Goal: Task Accomplishment & Management: Complete application form

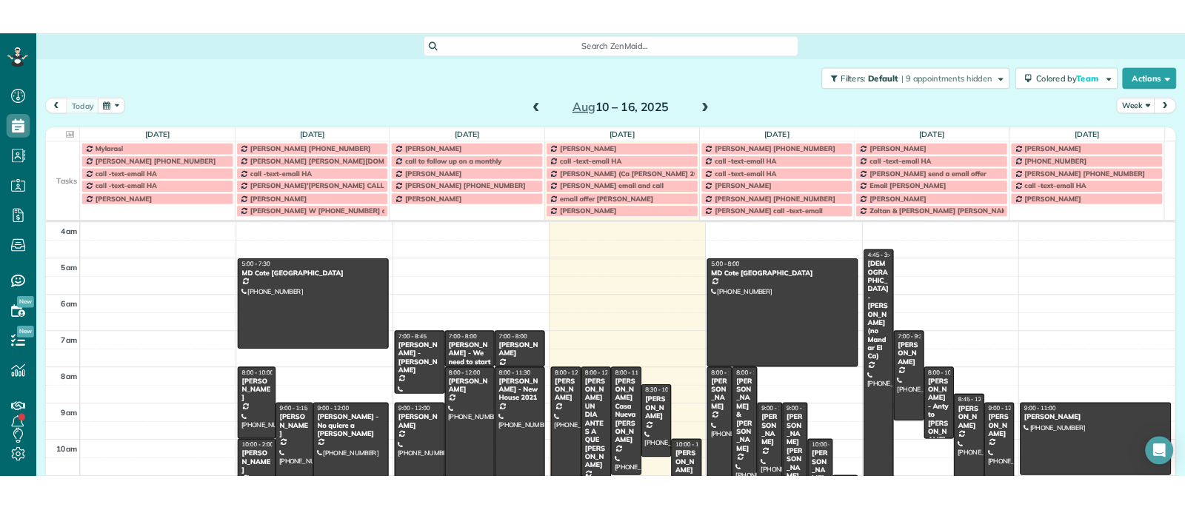
scroll to position [510, 46]
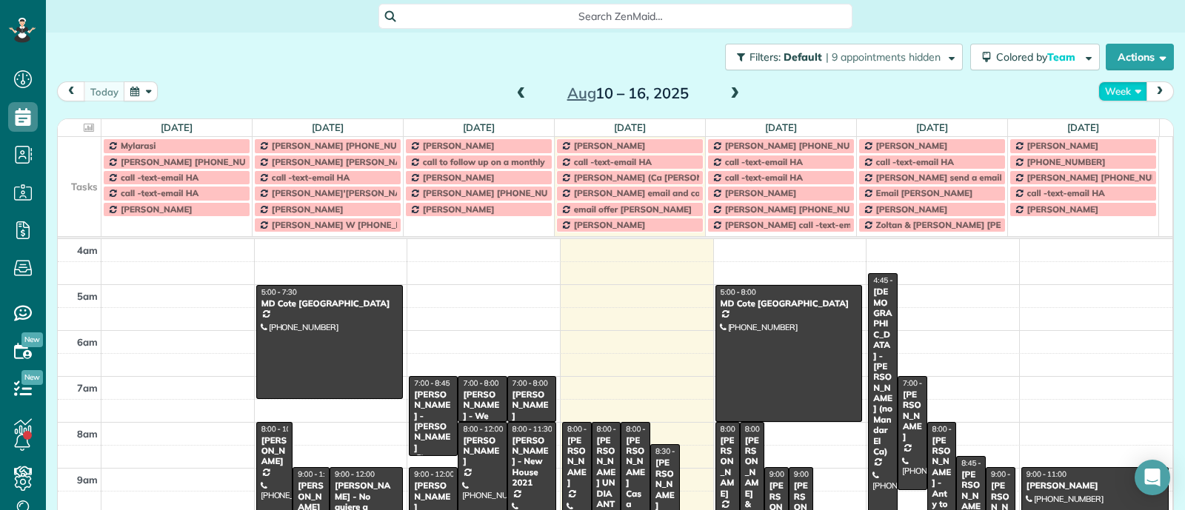
click at [1115, 86] on button "Week" at bounding box center [1123, 91] width 49 height 20
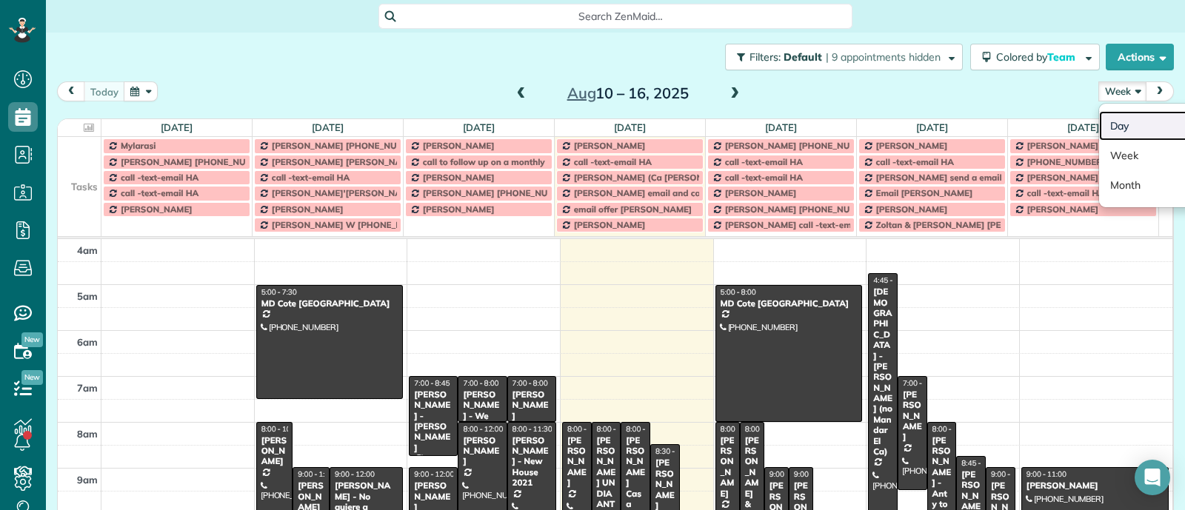
click at [1119, 119] on link "Day" at bounding box center [1157, 126] width 117 height 30
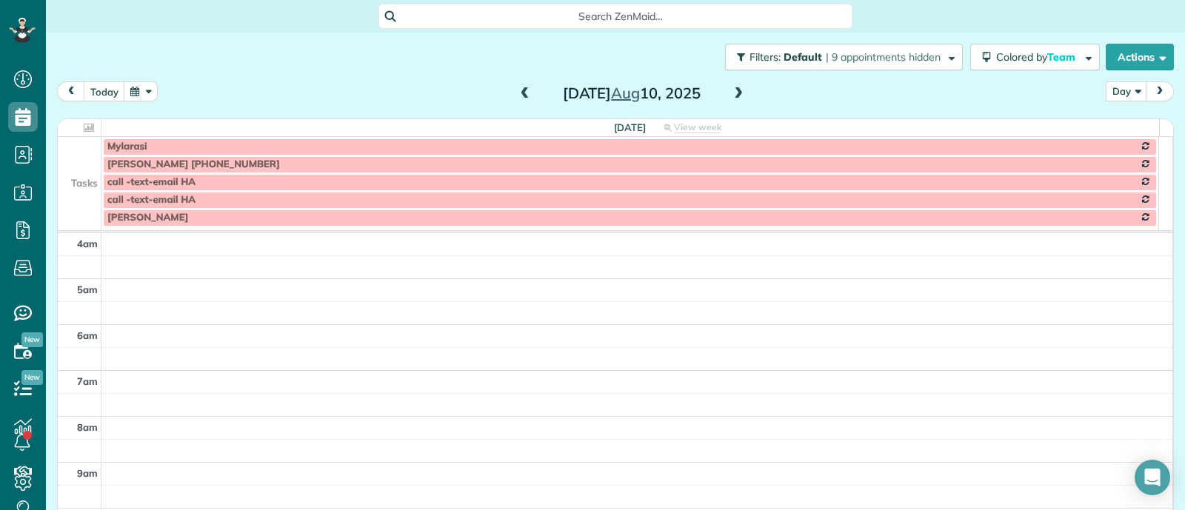
scroll to position [137, 0]
click at [101, 90] on button "today" at bounding box center [104, 91] width 41 height 20
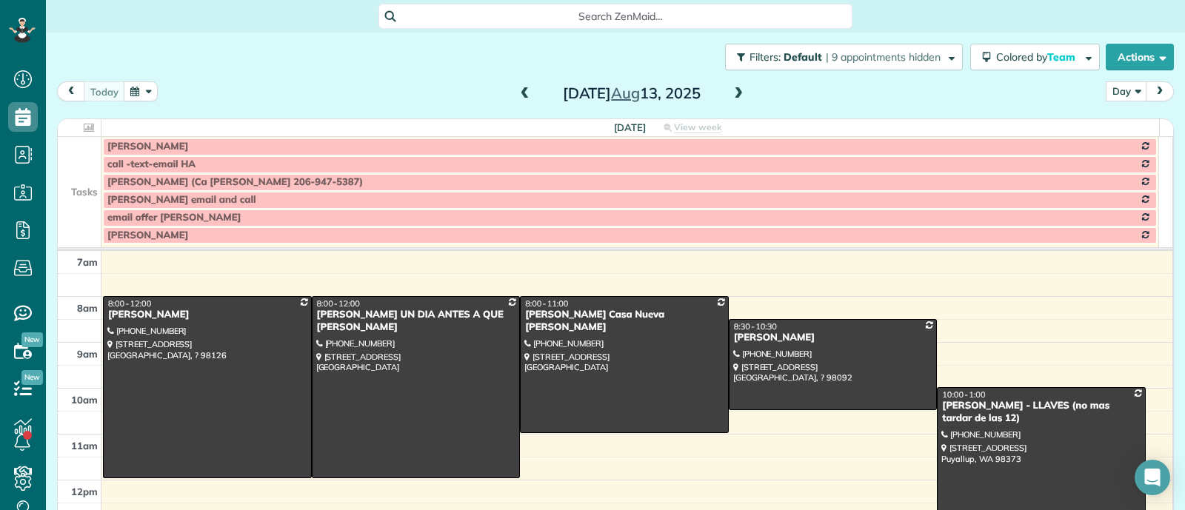
click at [65, 191] on td at bounding box center [80, 200] width 44 height 18
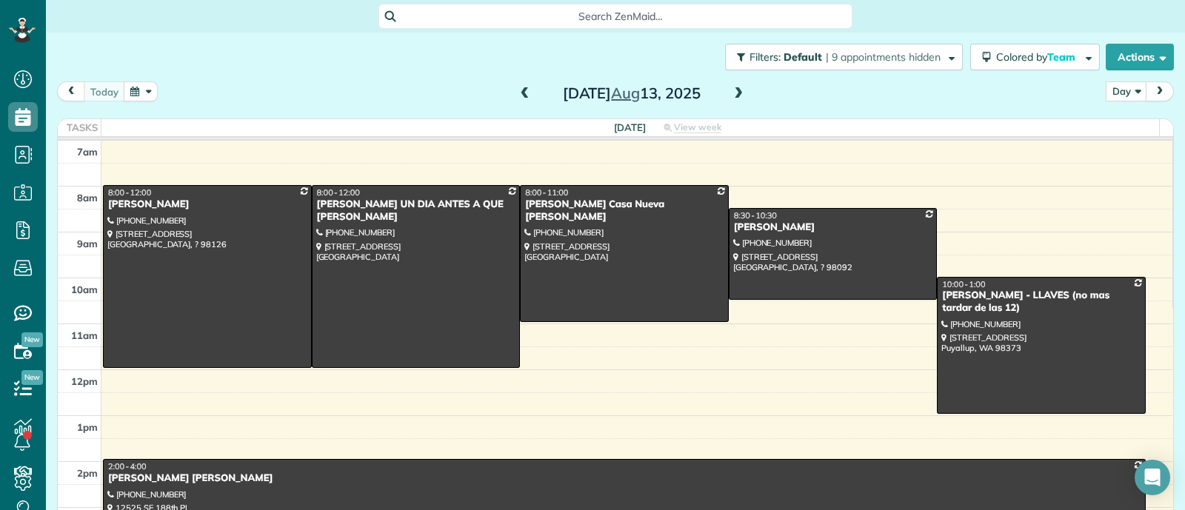
click at [733, 94] on span at bounding box center [738, 93] width 16 height 13
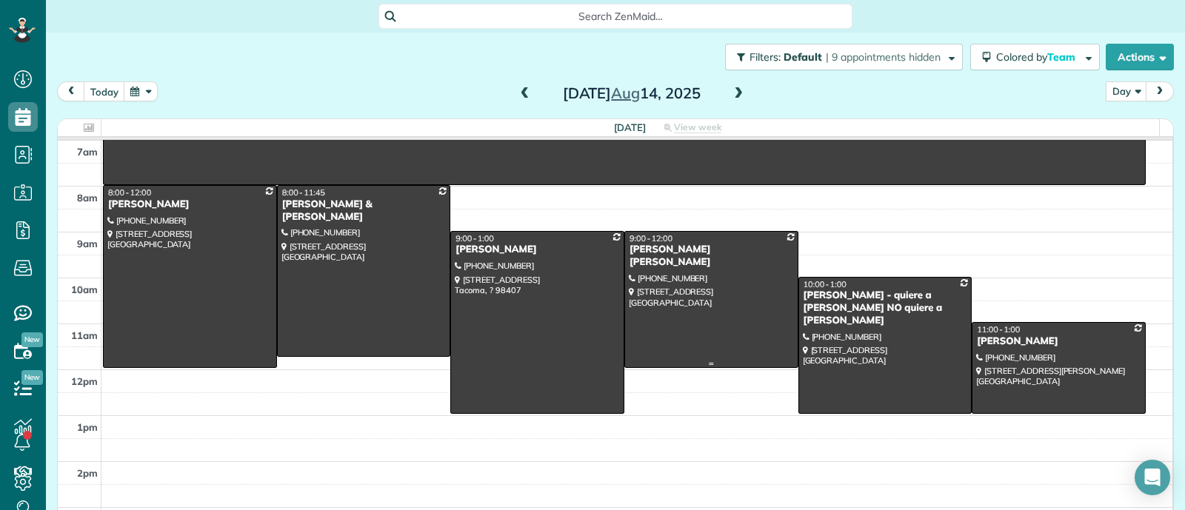
scroll to position [0, 0]
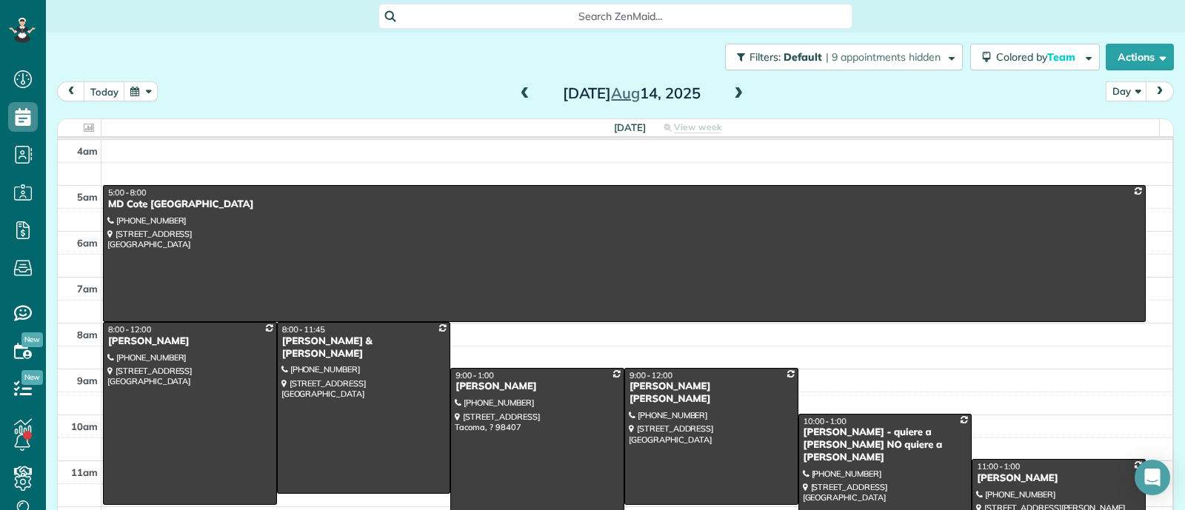
click at [733, 98] on span at bounding box center [738, 93] width 16 height 13
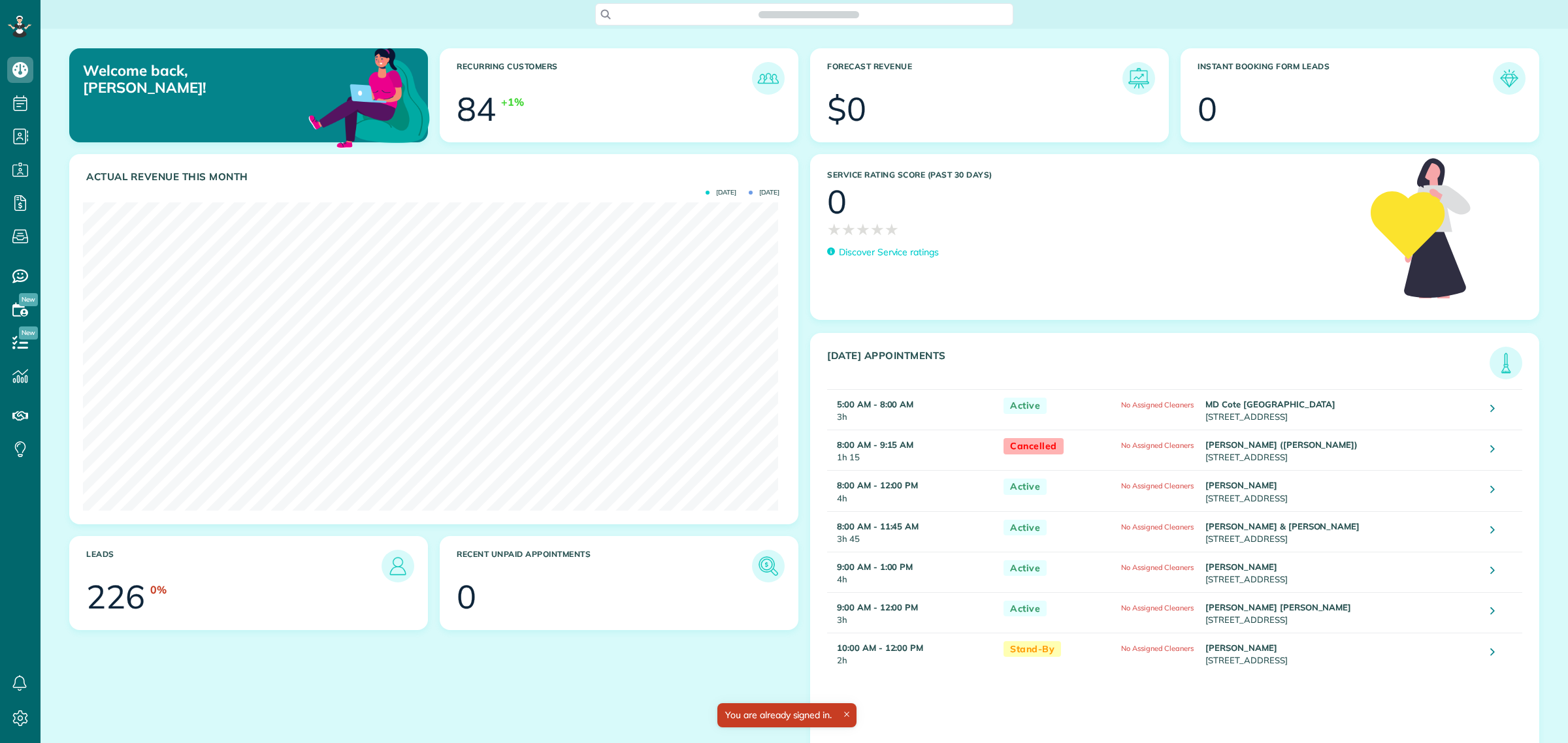
scroll to position [308, 696]
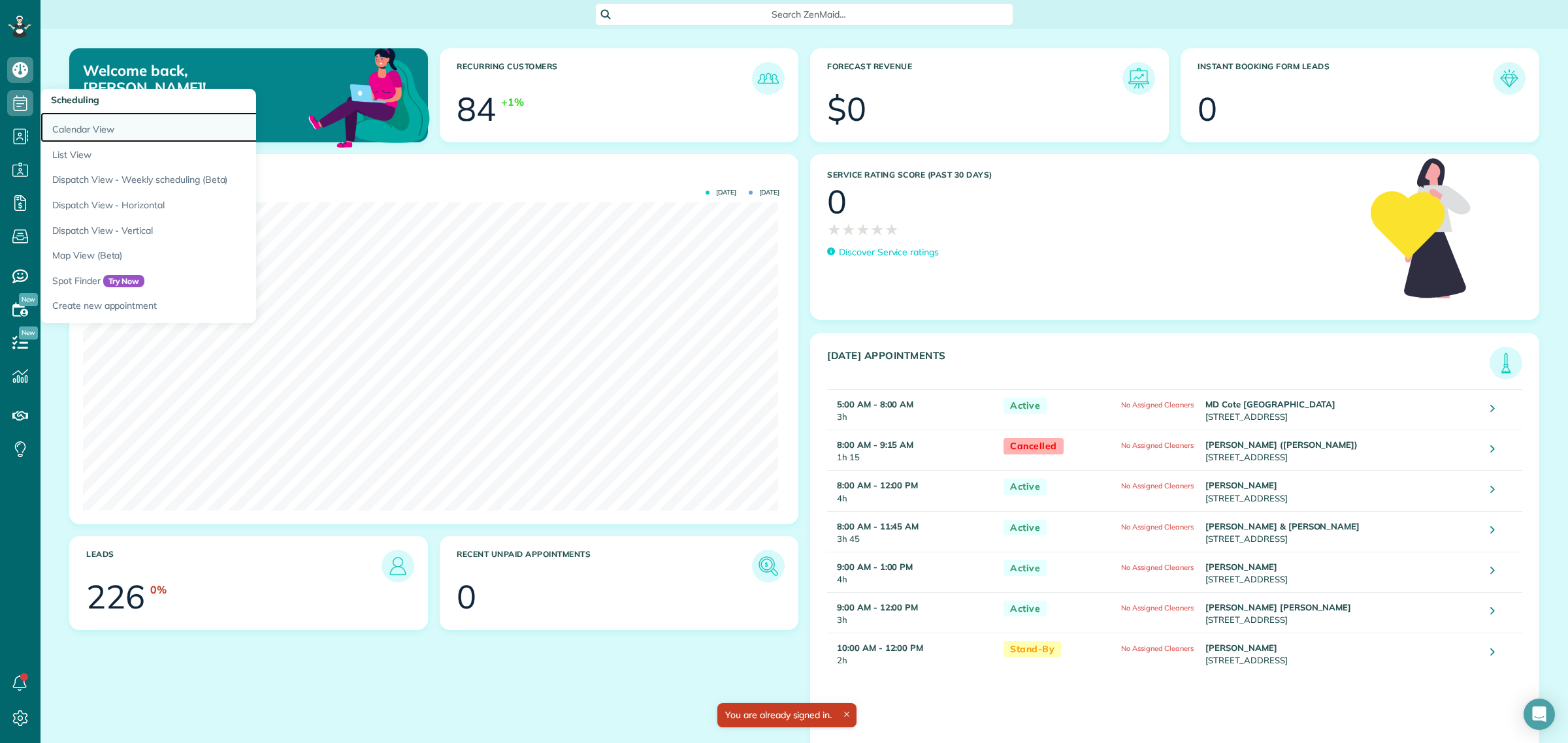
click at [93, 136] on link "Calendar View" at bounding box center [204, 127] width 326 height 30
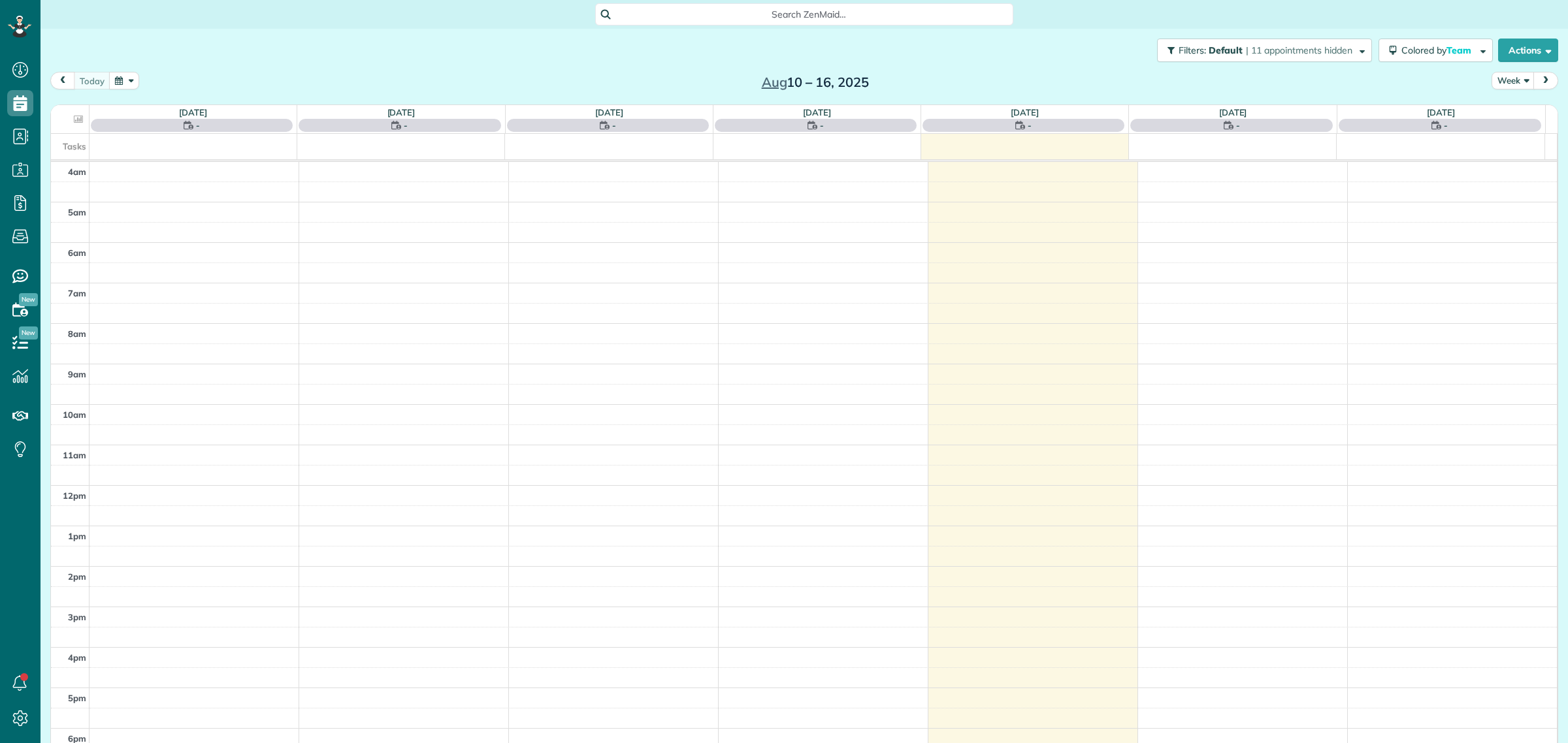
scroll to position [54, 0]
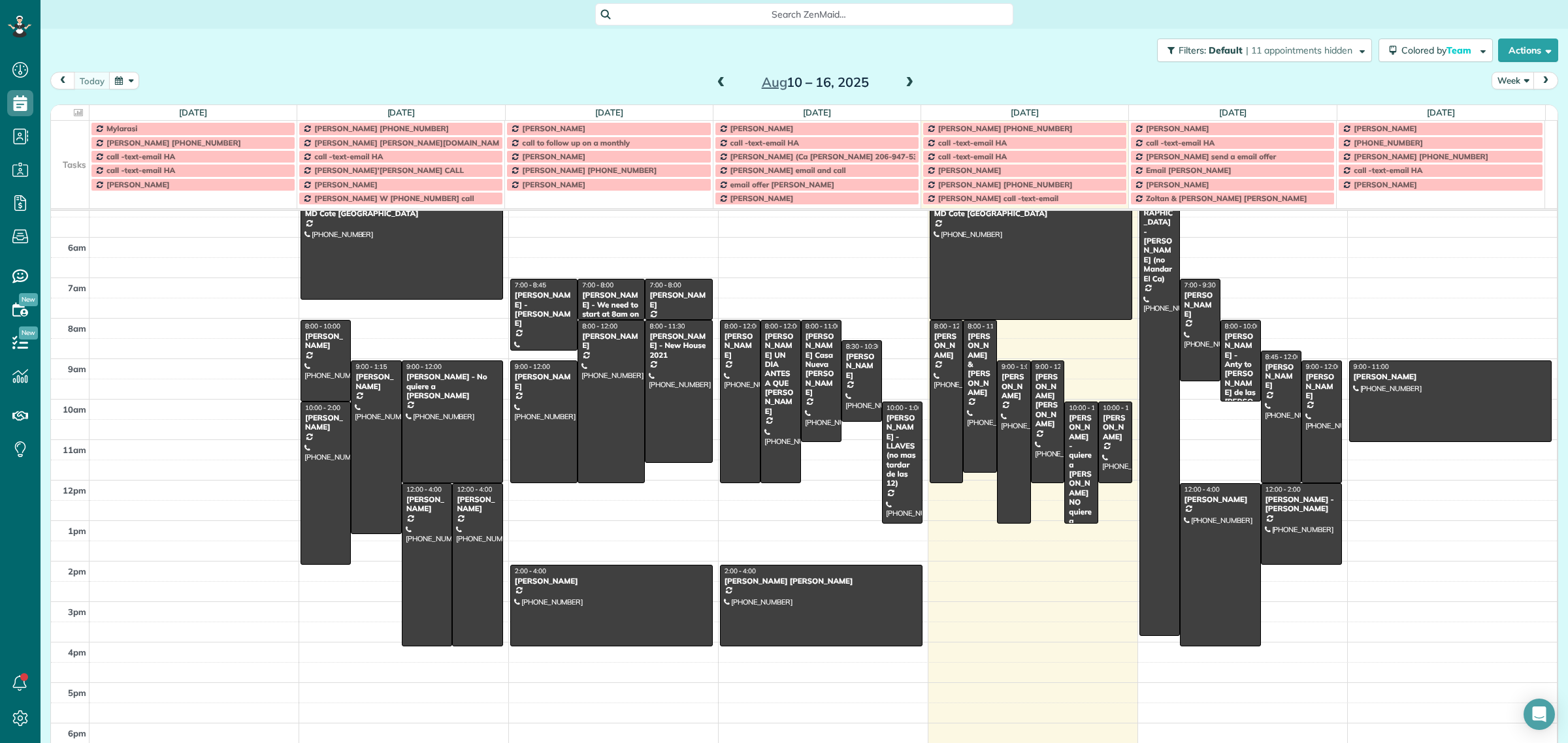
click at [73, 138] on td at bounding box center [71, 143] width 39 height 14
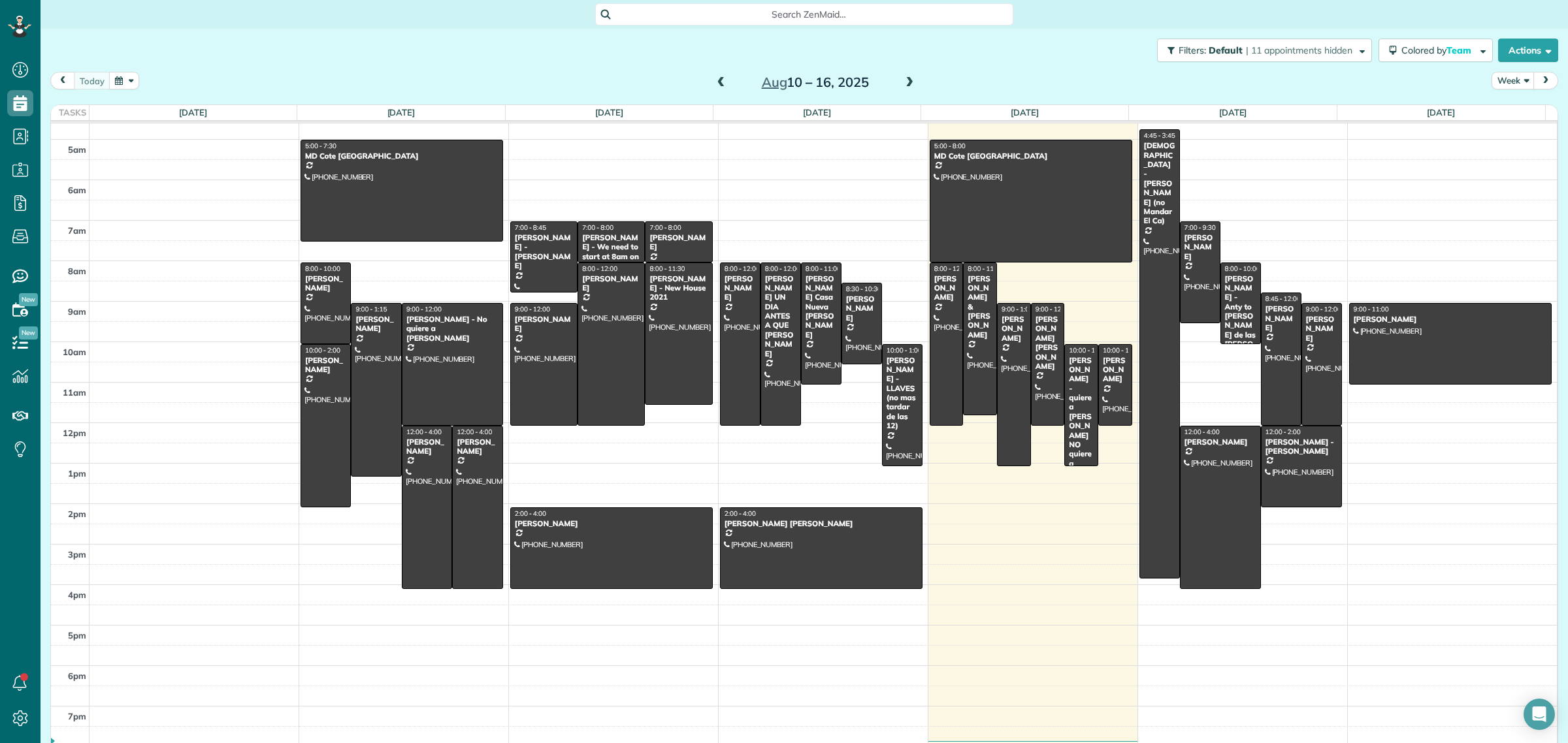
scroll to position [15, 0]
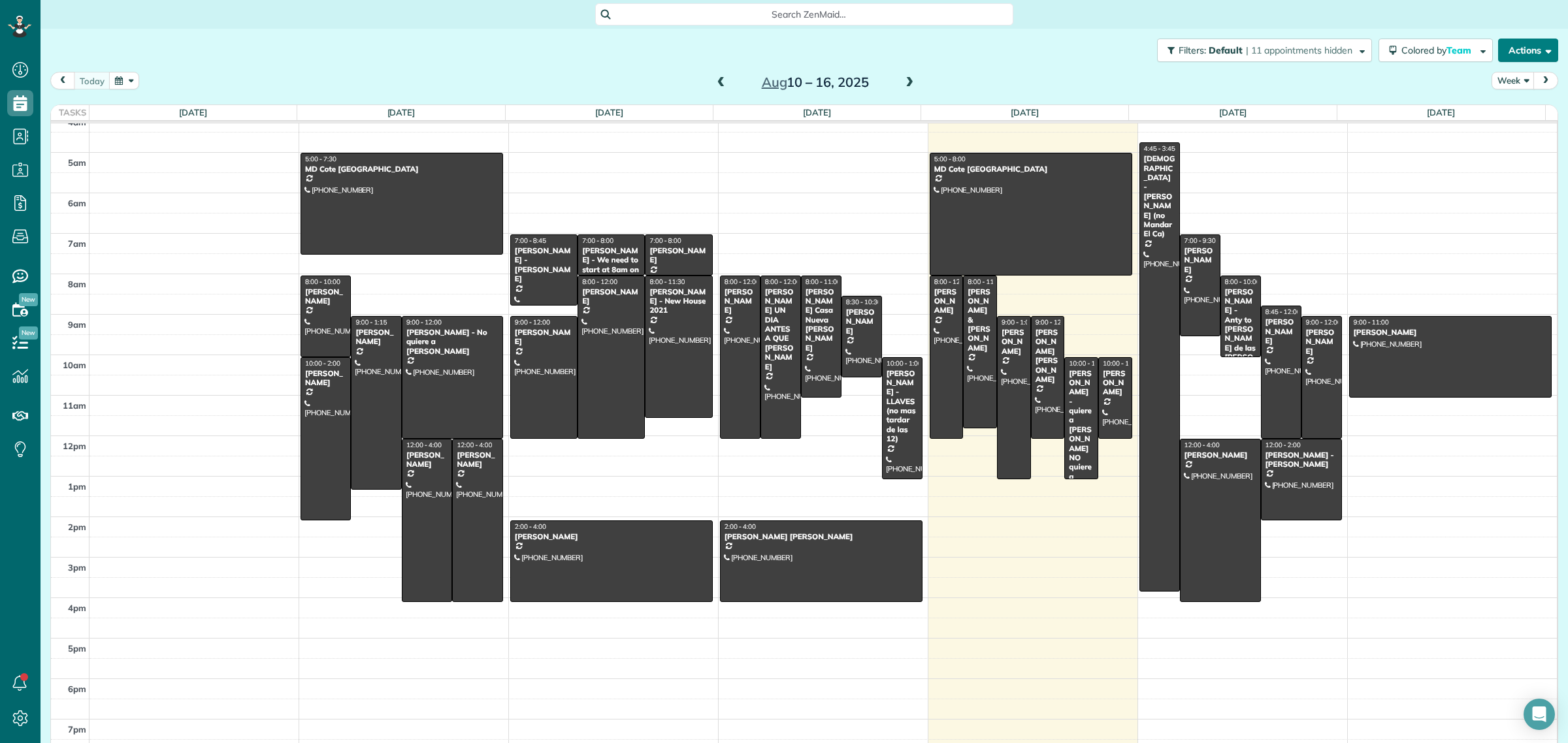
click at [1516, 53] on button "Actions" at bounding box center [1528, 50] width 60 height 24
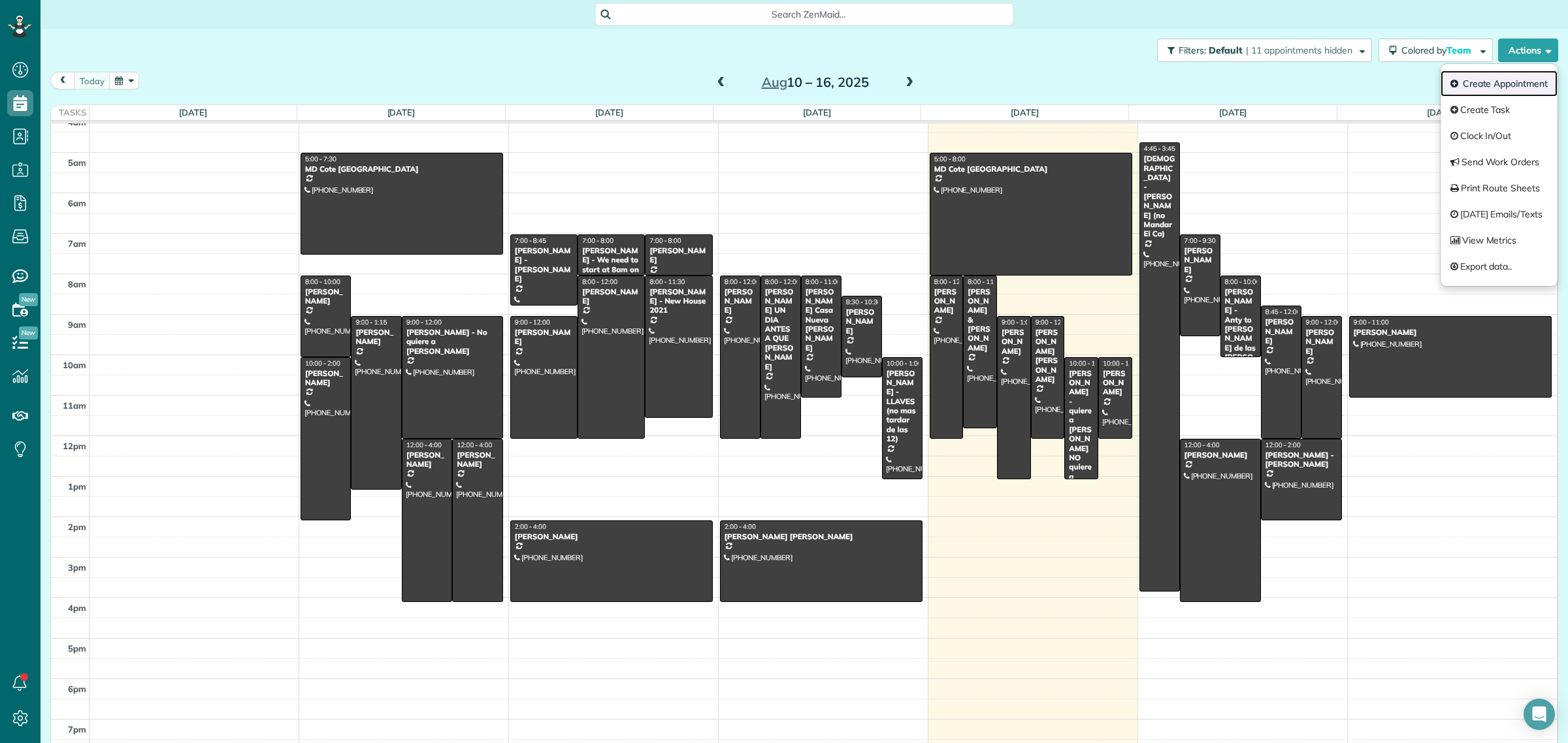
click at [1495, 85] on link "Create Appointment" at bounding box center [1498, 84] width 117 height 26
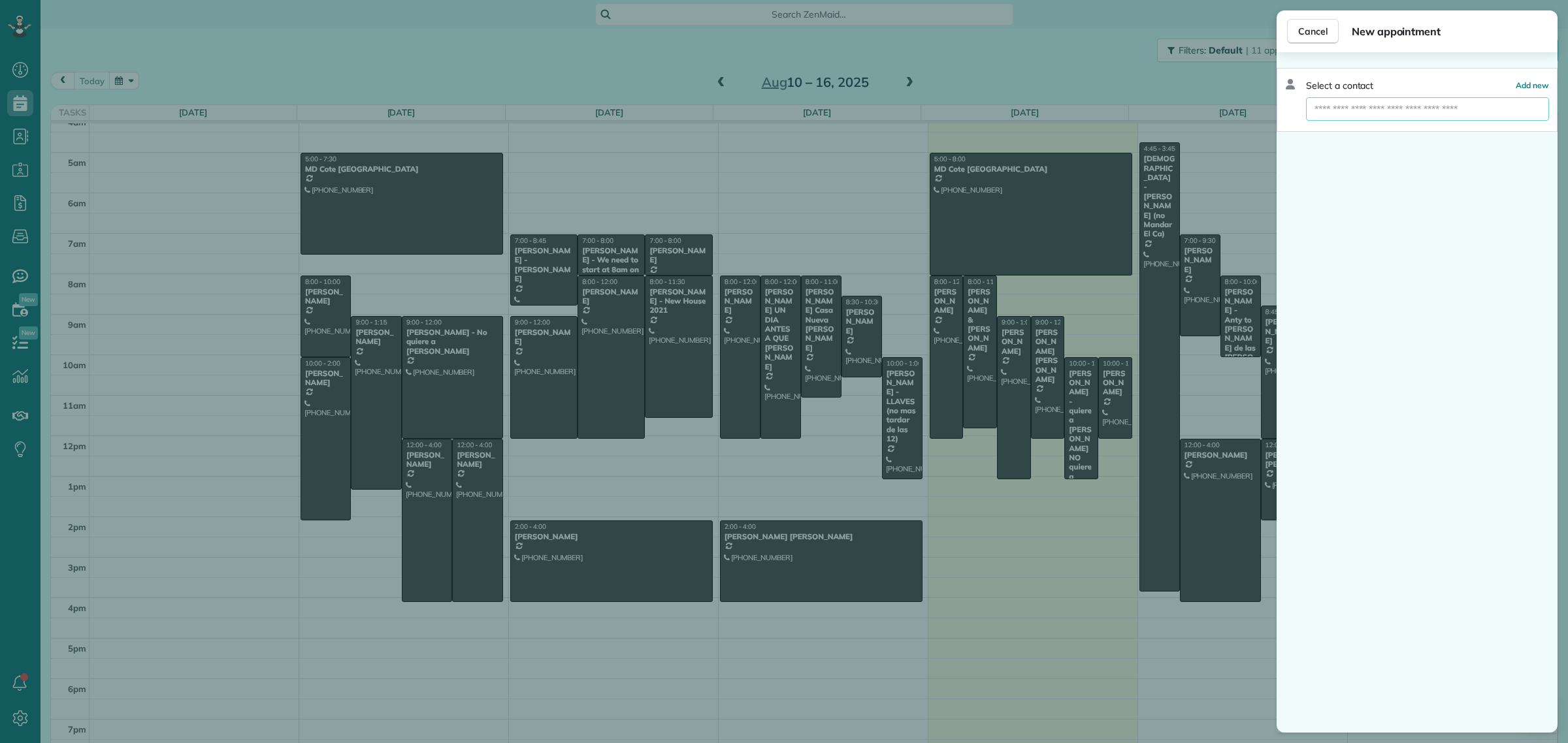
click at [1352, 102] on input "text" at bounding box center [1428, 108] width 243 height 24
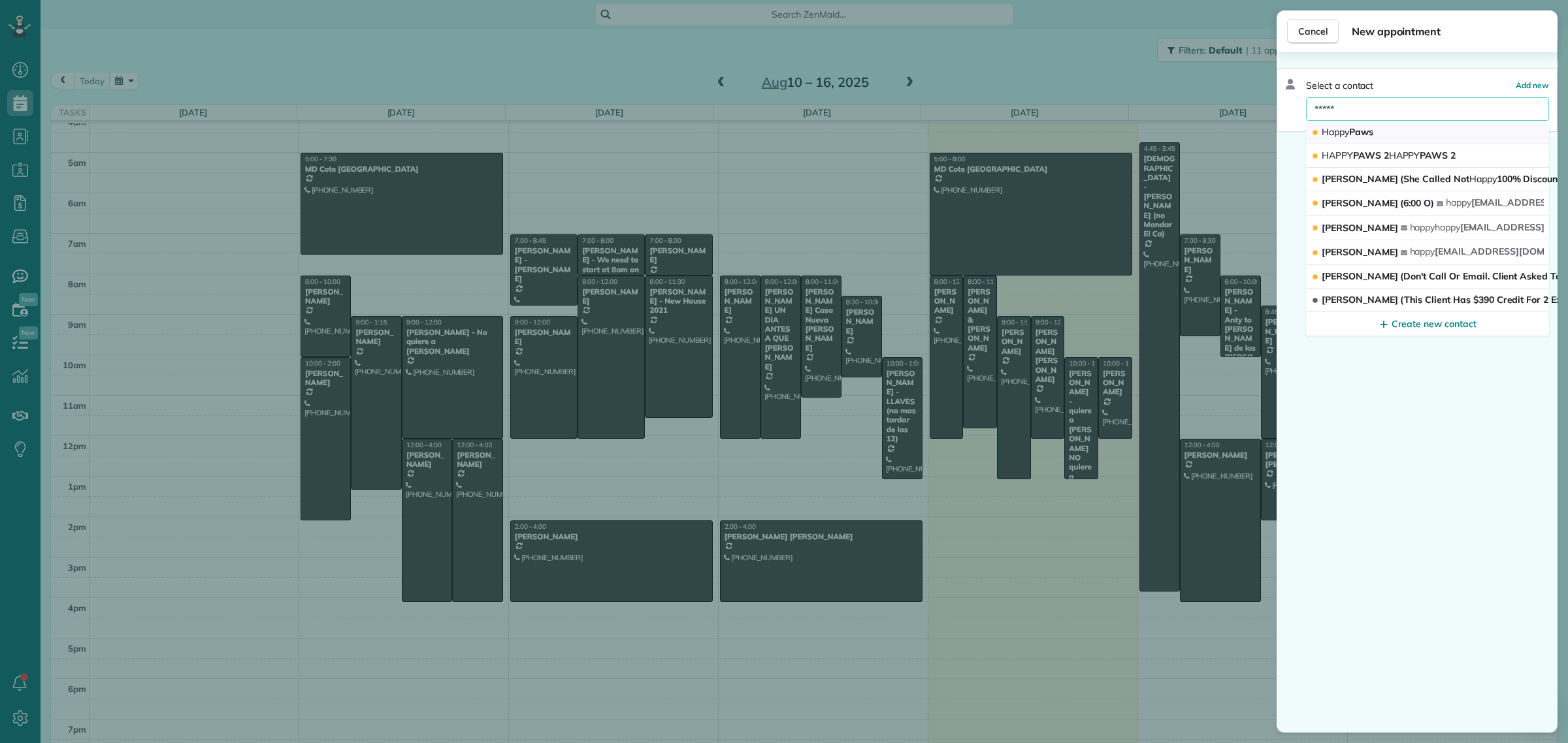
type input "*****"
click at [1363, 135] on span "Happy Paws" at bounding box center [1348, 131] width 52 height 11
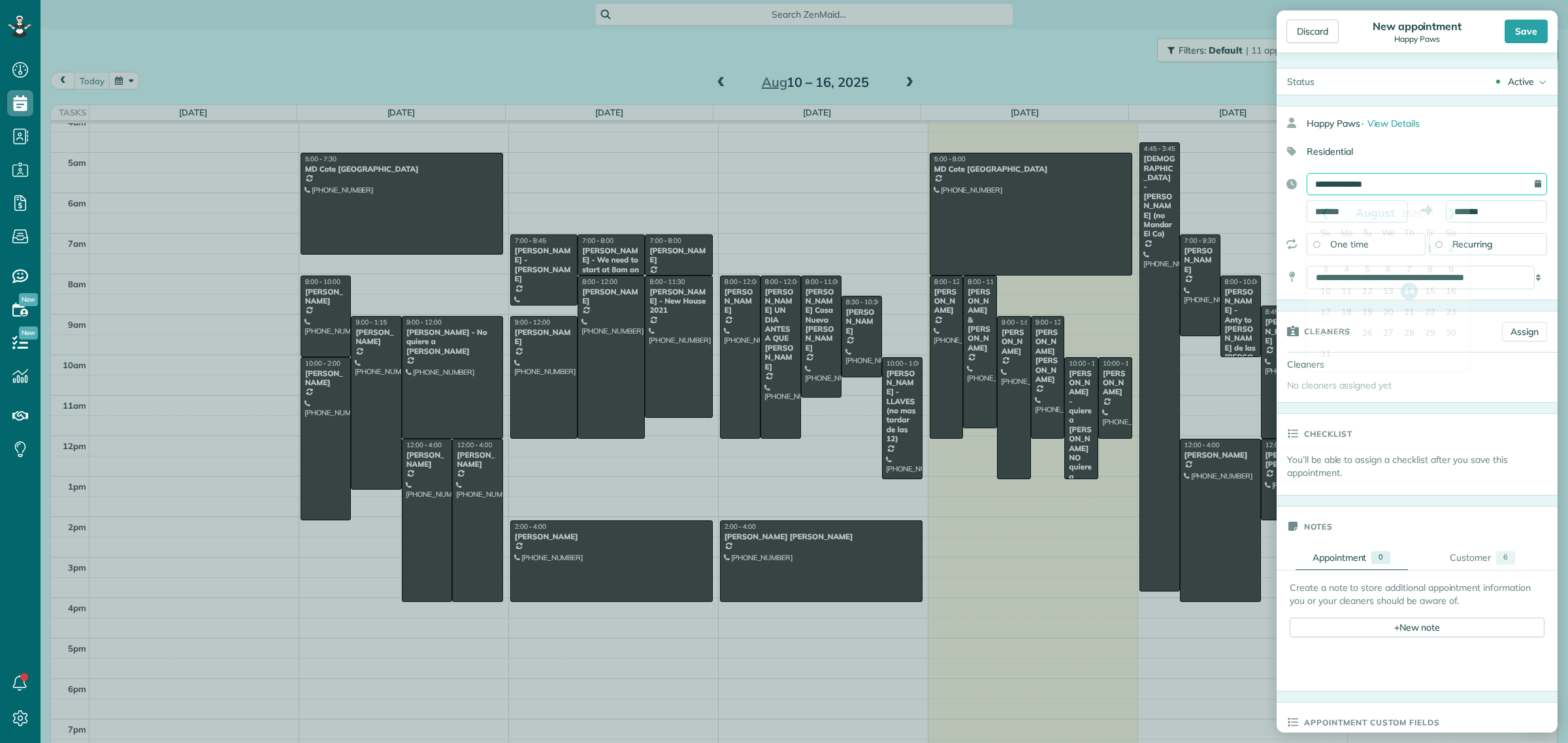
click at [1334, 188] on input "**********" at bounding box center [1426, 183] width 241 height 22
click at [1436, 293] on link "15" at bounding box center [1430, 292] width 21 height 21
type input "**********"
drag, startPoint x: 1355, startPoint y: 216, endPoint x: 1301, endPoint y: 207, distance: 54.7
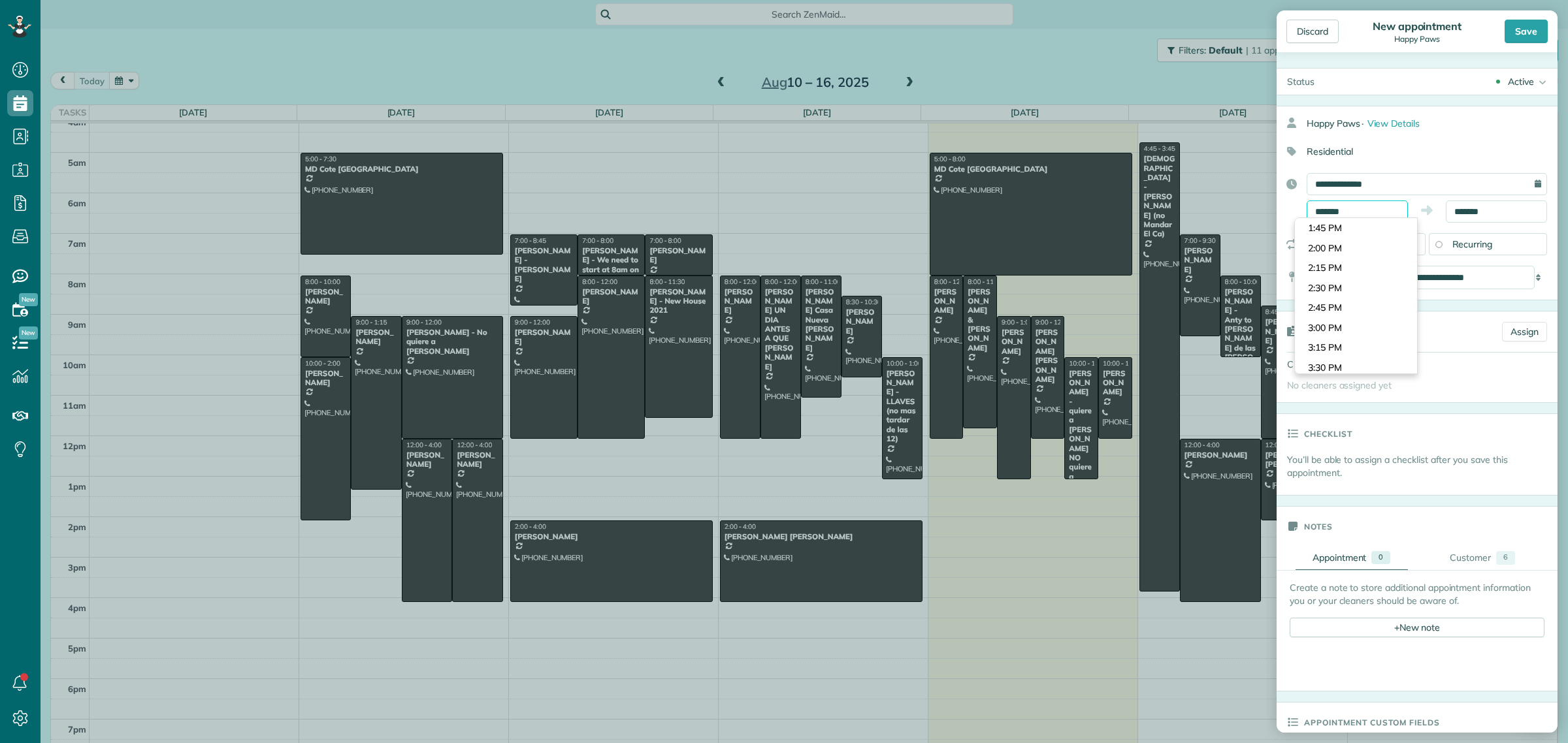
click at [1301, 207] on div "**********" at bounding box center [1416, 197] width 281 height 49
type input "*******"
click at [1369, 233] on body "Dashboard Scheduling Calendar View List View Dispatch View - Weekly scheduling …" at bounding box center [784, 371] width 1568 height 743
click at [1475, 212] on input "*******" at bounding box center [1496, 211] width 101 height 22
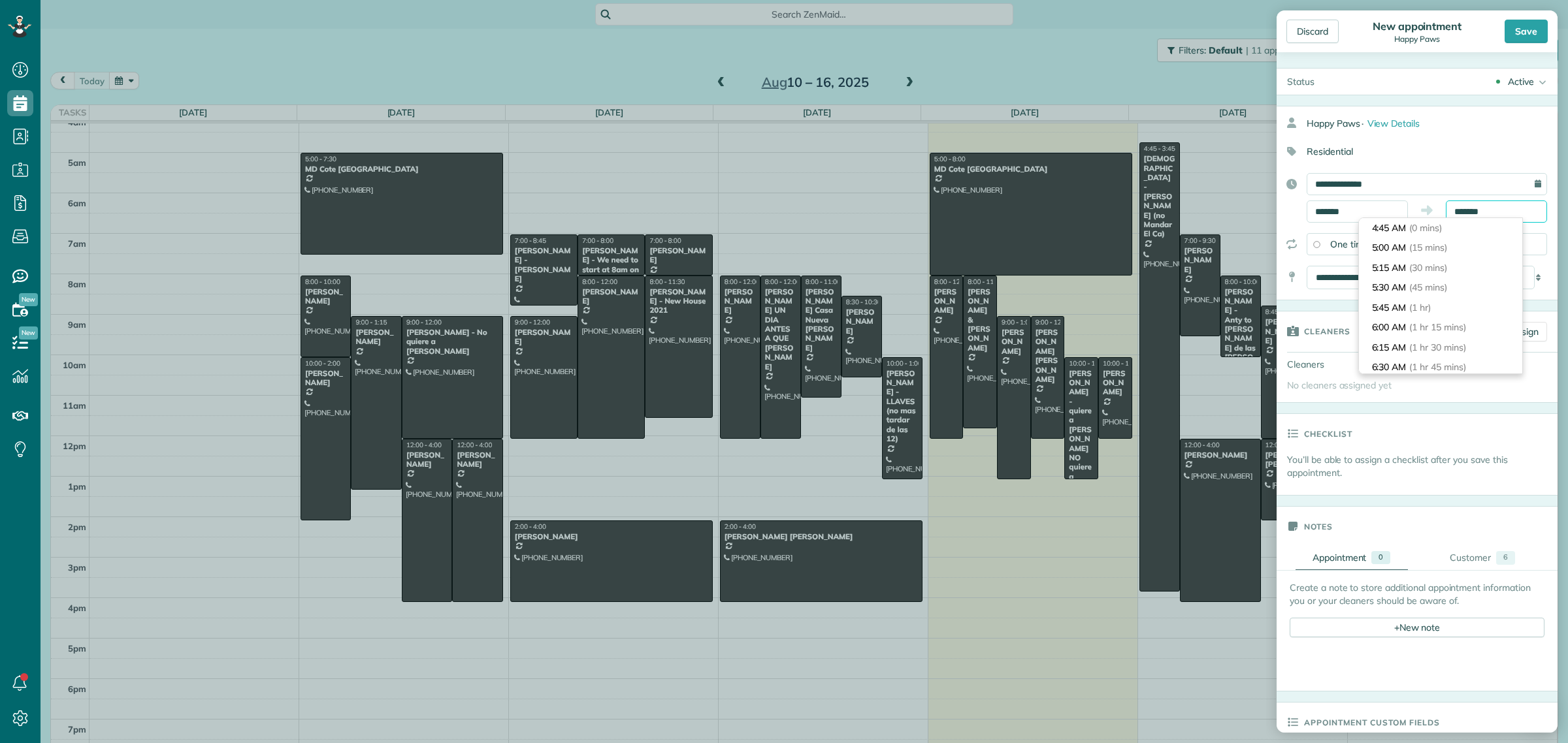
scroll to position [877, 0]
drag, startPoint x: 1495, startPoint y: 215, endPoint x: 1439, endPoint y: 214, distance: 56.0
click at [1445, 214] on input "*******" at bounding box center [1496, 211] width 101 height 22
type input "*******"
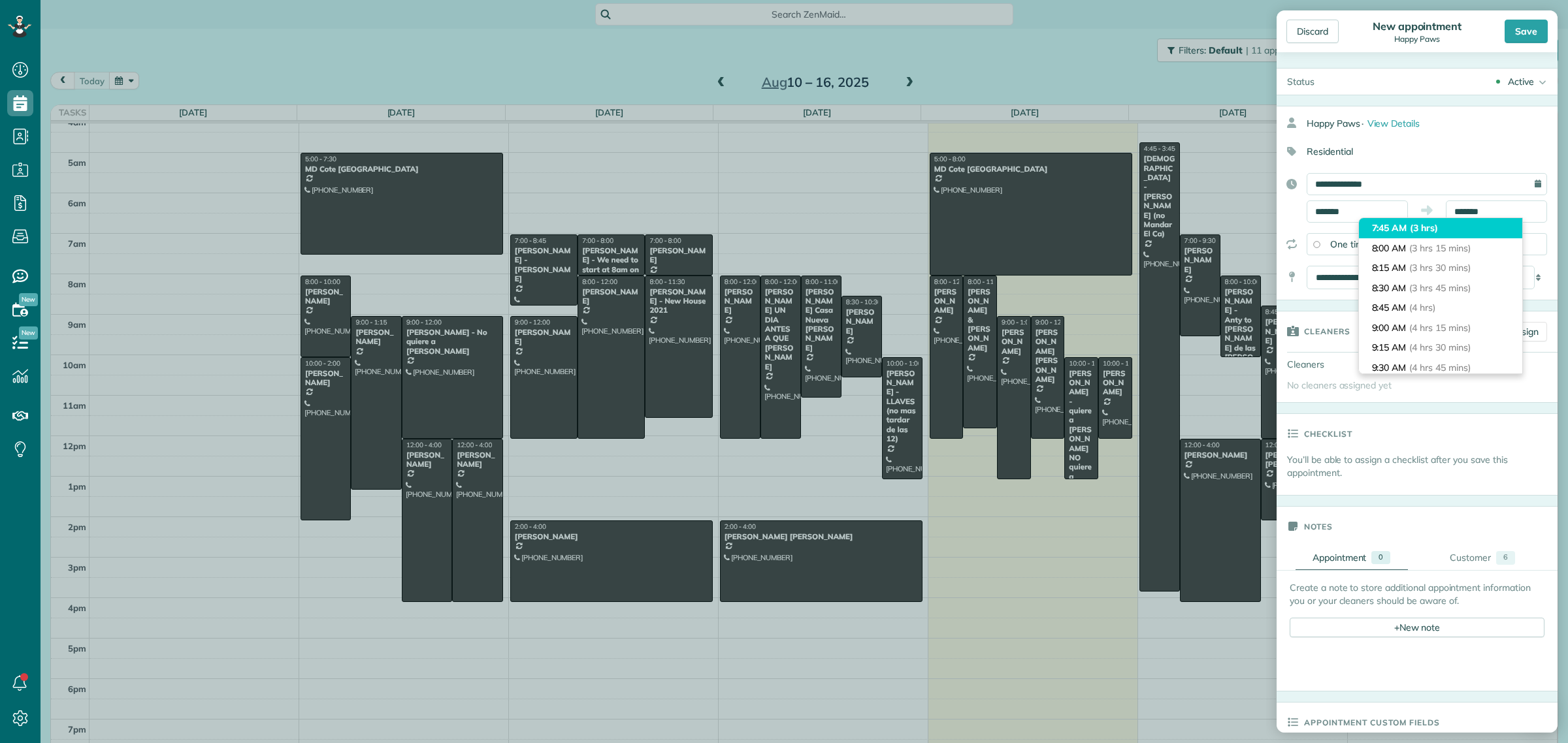
click at [1415, 232] on span "(3 hrs)" at bounding box center [1424, 227] width 28 height 11
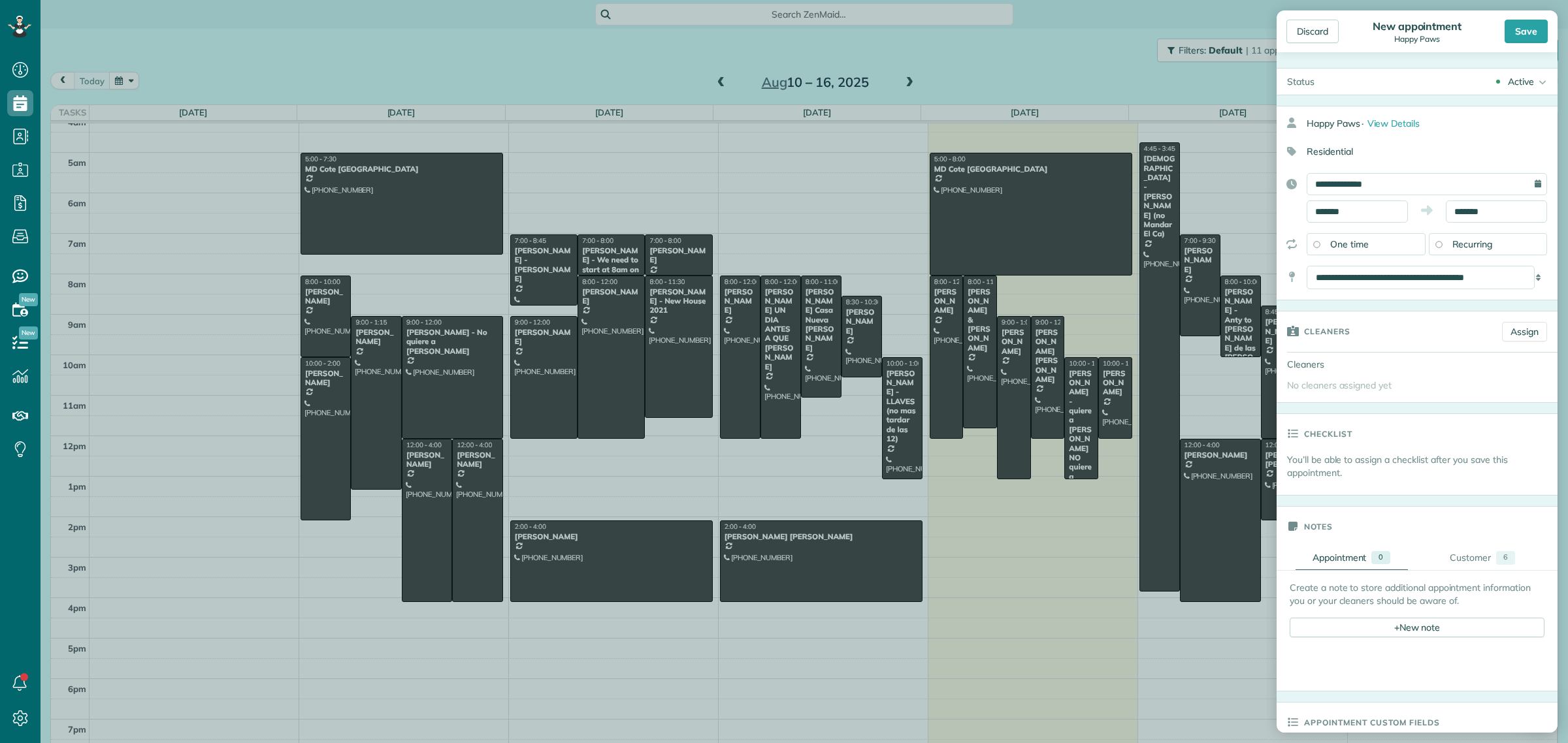
click at [1527, 36] on div "Save" at bounding box center [1526, 31] width 43 height 24
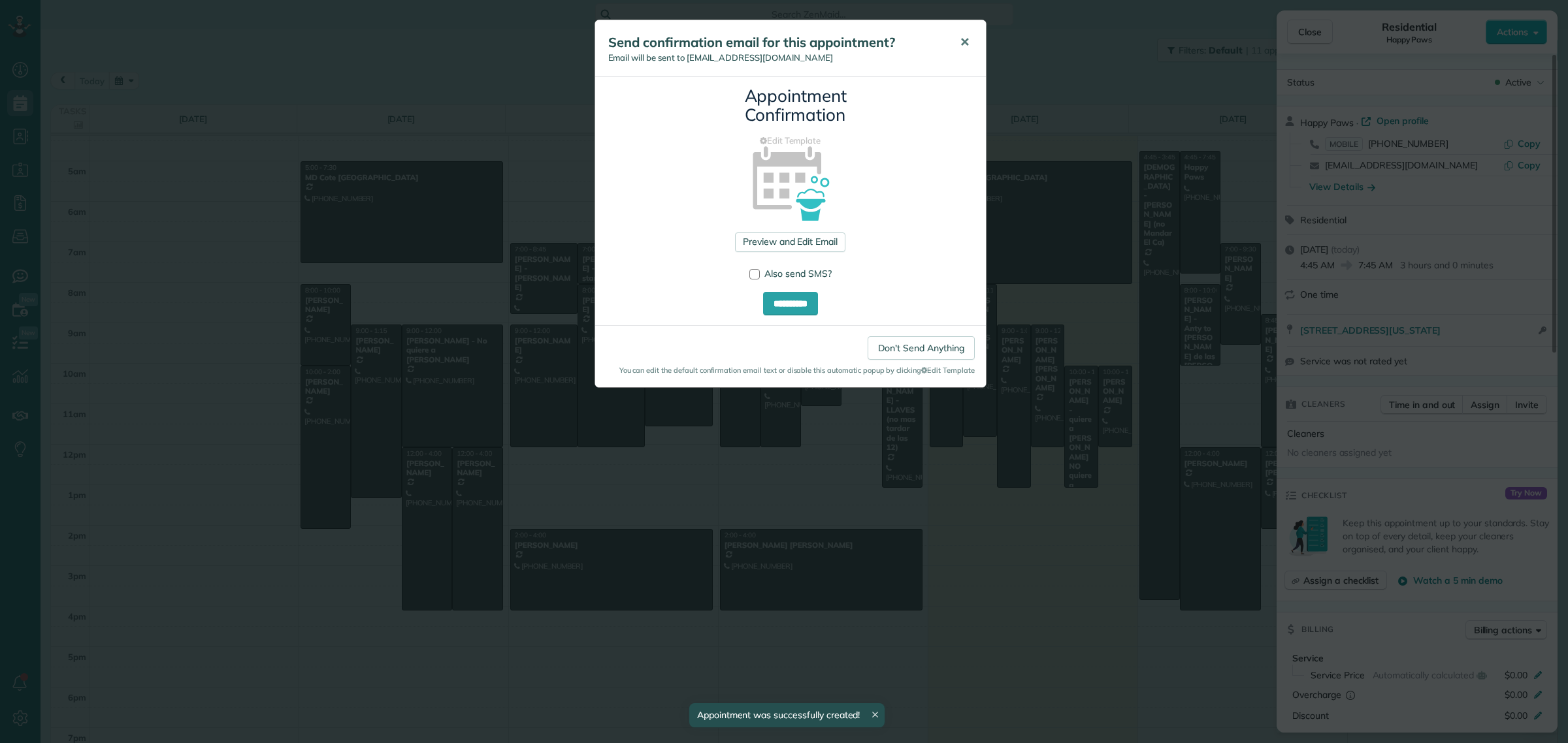
click at [965, 46] on span "✕" at bounding box center [964, 41] width 10 height 15
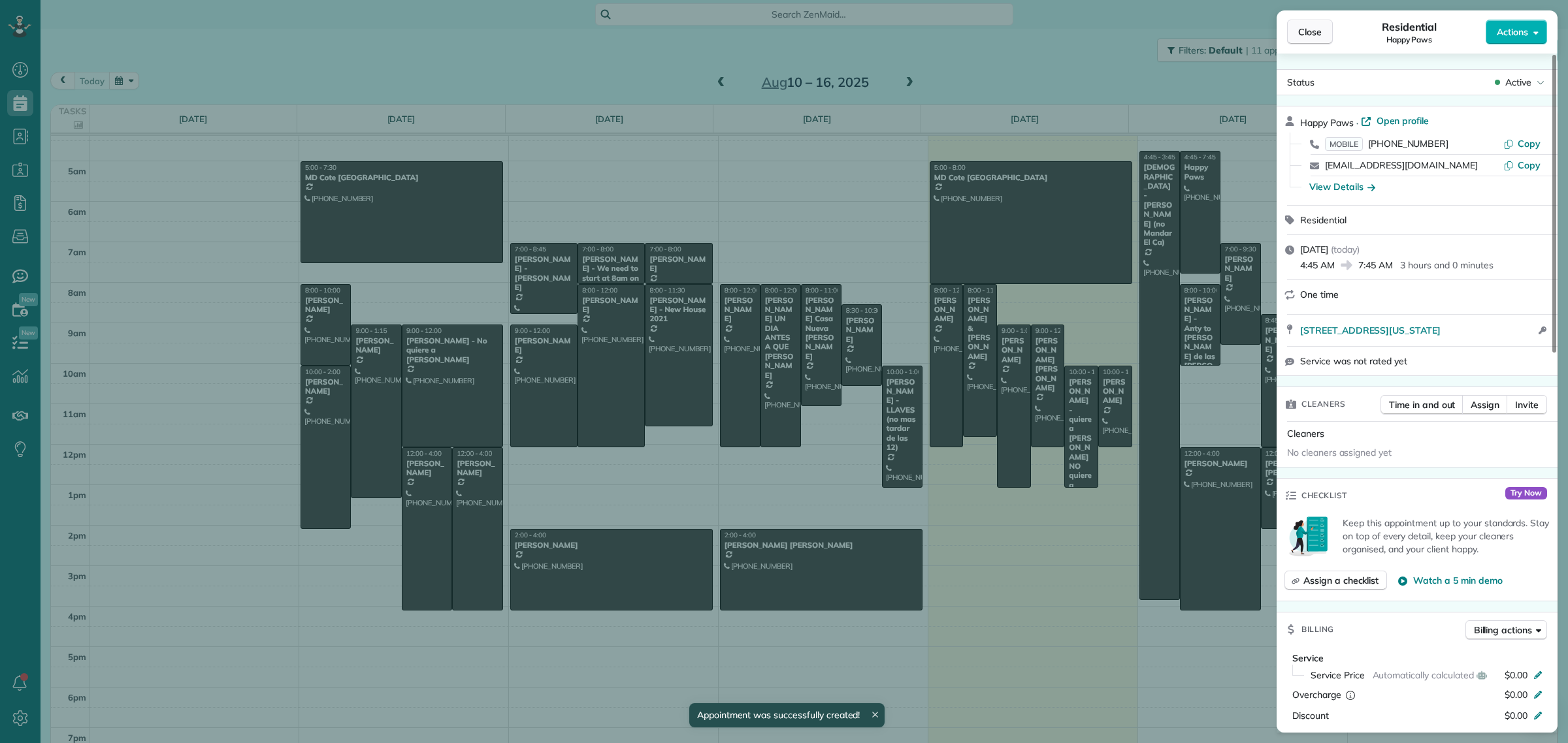
click at [1304, 29] on span "Close" at bounding box center [1310, 32] width 24 height 13
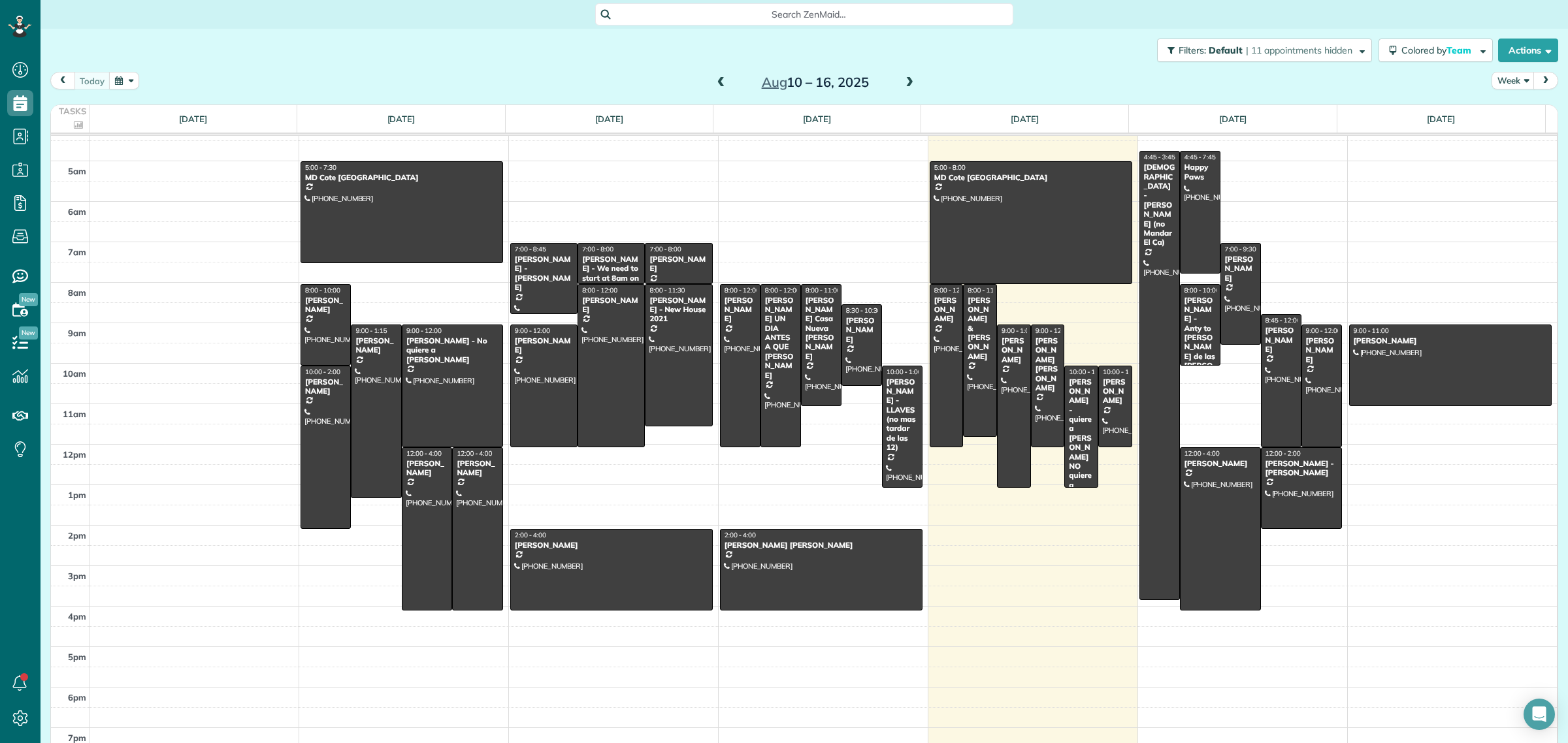
click at [903, 77] on span at bounding box center [909, 82] width 14 height 11
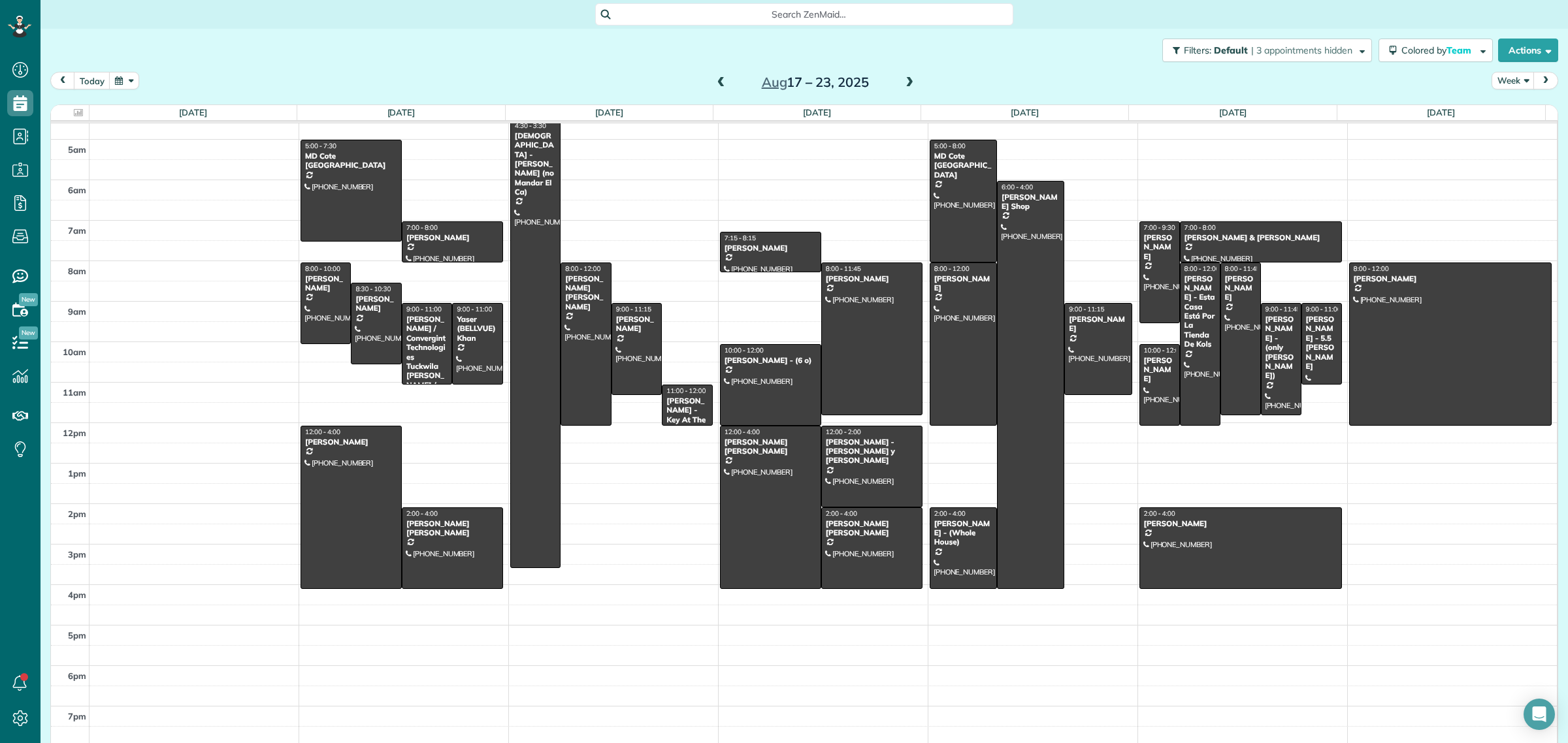
click at [716, 85] on span at bounding box center [721, 82] width 14 height 11
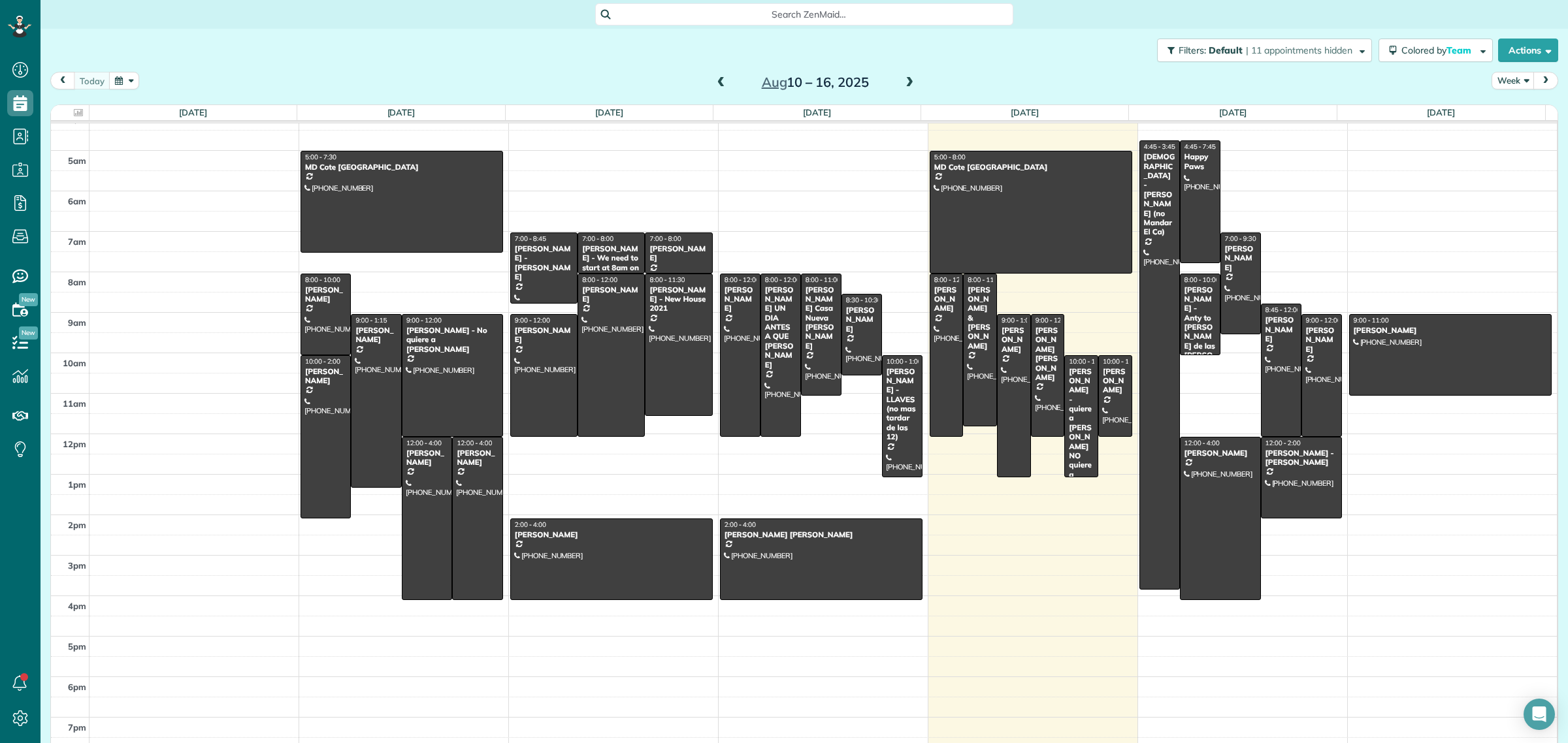
scroll to position [0, 0]
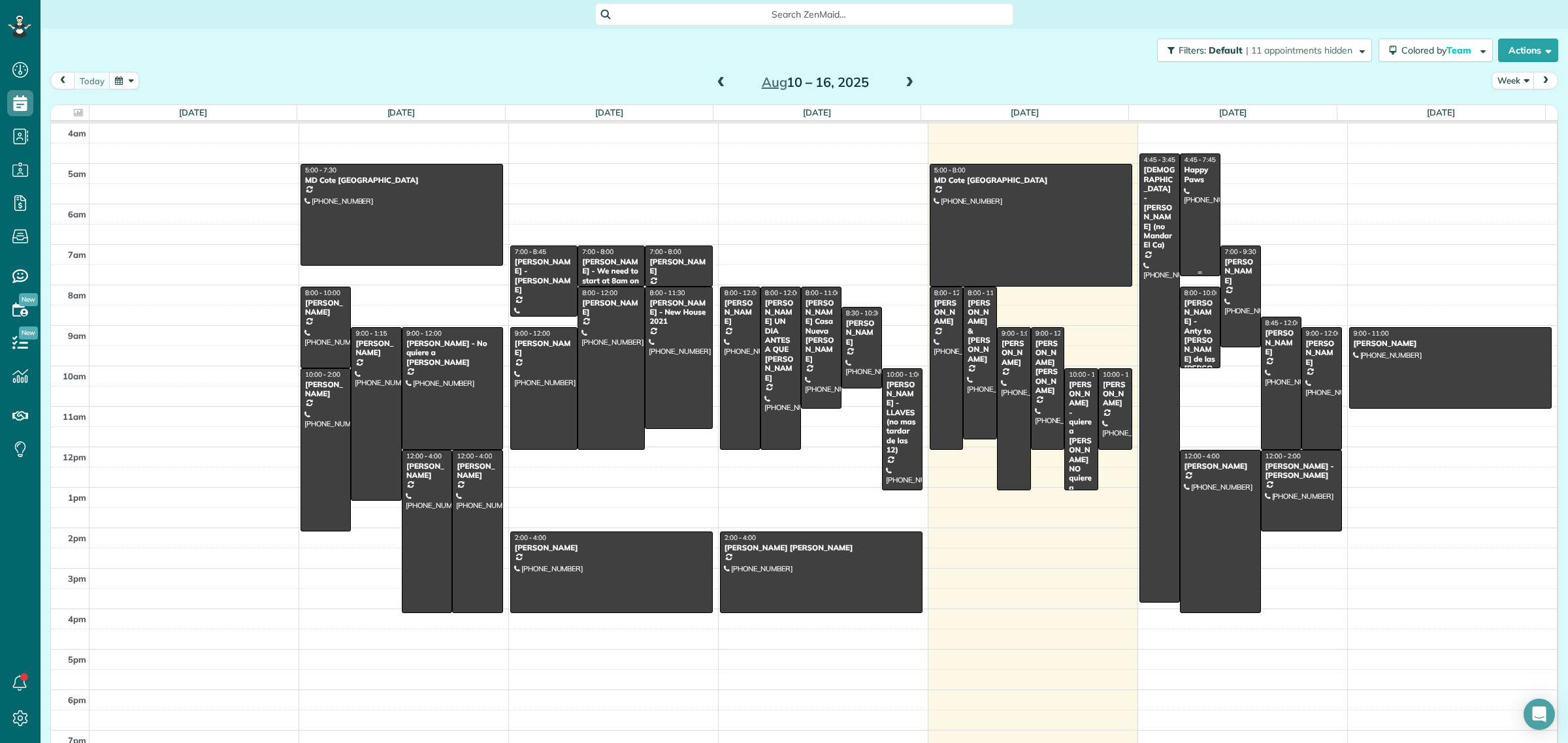
click at [1193, 211] on div at bounding box center [1200, 215] width 39 height 122
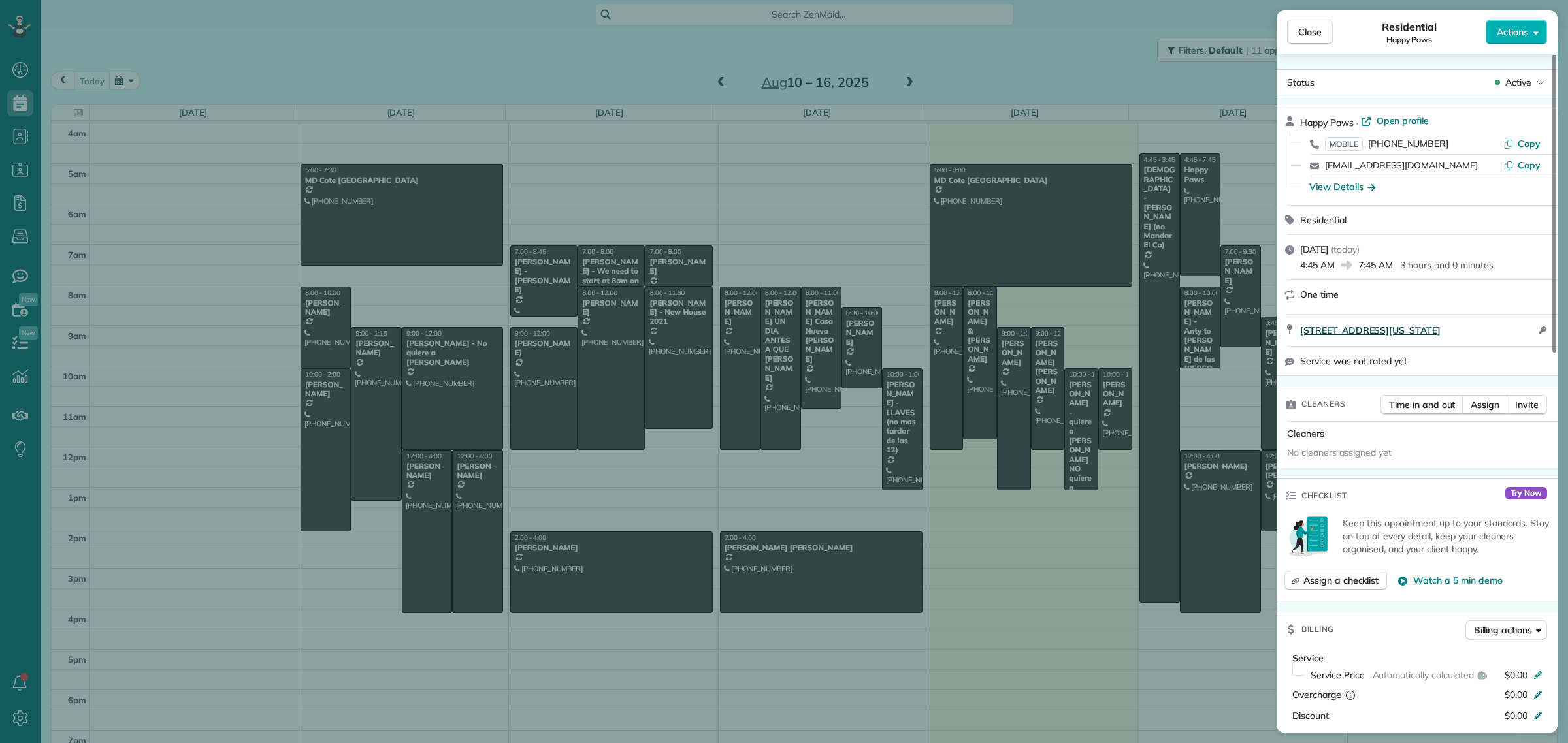
click at [1527, 333] on link "1314 Union AVE NE Suit #3 WA Washington 98059" at bounding box center [1417, 330] width 235 height 13
drag, startPoint x: 1532, startPoint y: 316, endPoint x: 1295, endPoint y: 321, distance: 237.1
click at [1297, 324] on div "1314 Union AVE NE Suit #3 WA Washington 98059 Open access information" at bounding box center [1416, 331] width 281 height 32
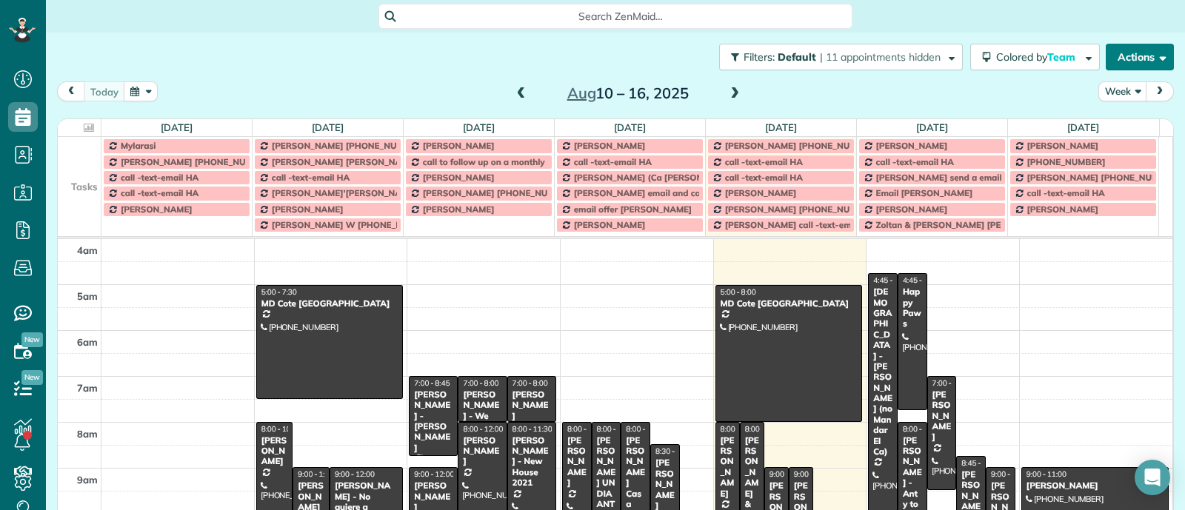
click at [1130, 53] on button "Actions" at bounding box center [1140, 57] width 68 height 27
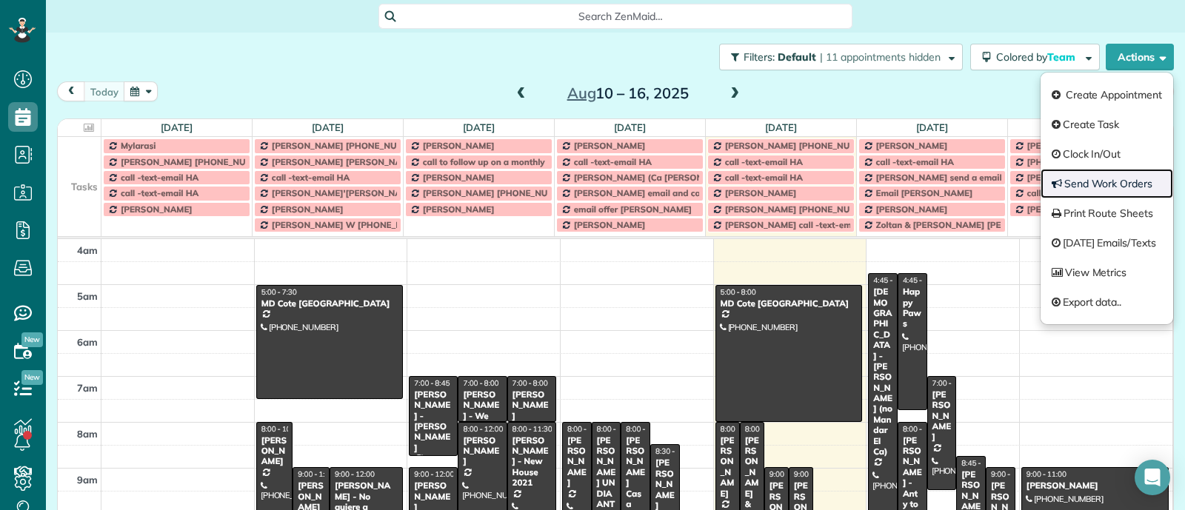
click at [1112, 184] on link "Send Work Orders" at bounding box center [1107, 184] width 133 height 30
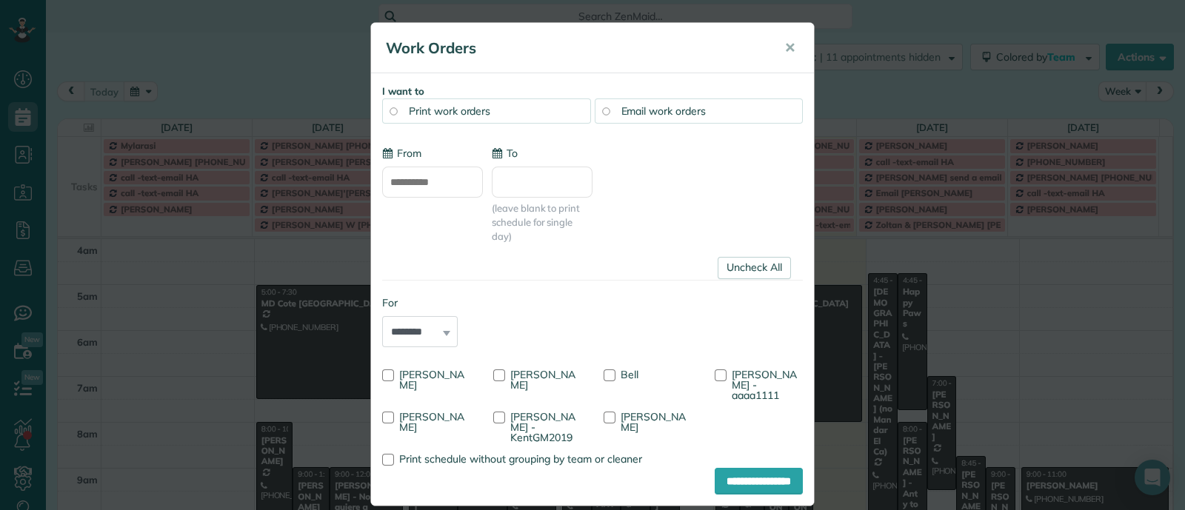
type input "**********"
click at [774, 39] on button "✕" at bounding box center [789, 48] width 33 height 36
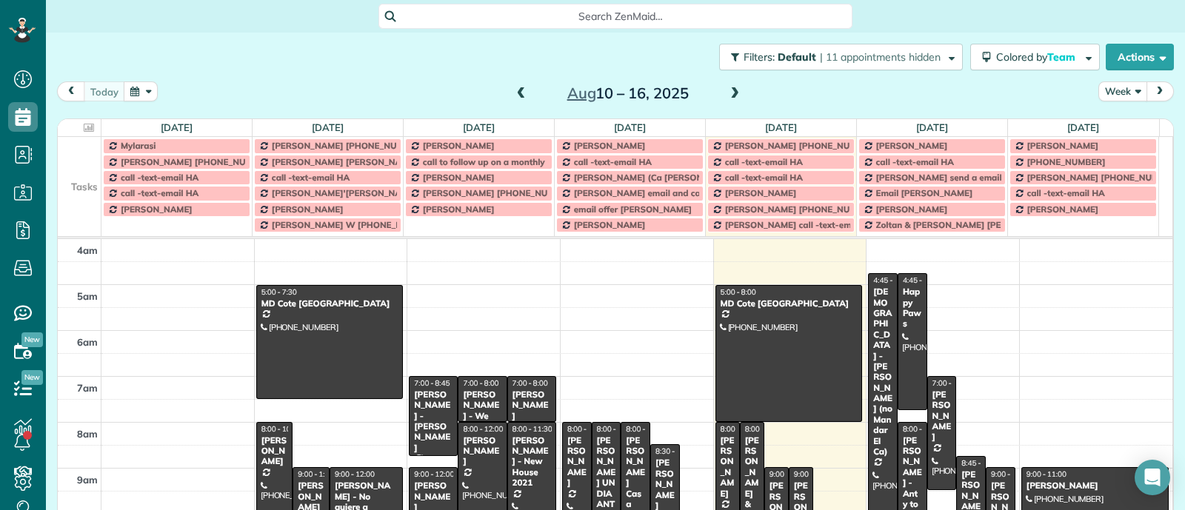
click at [1126, 87] on button "Week" at bounding box center [1123, 91] width 49 height 20
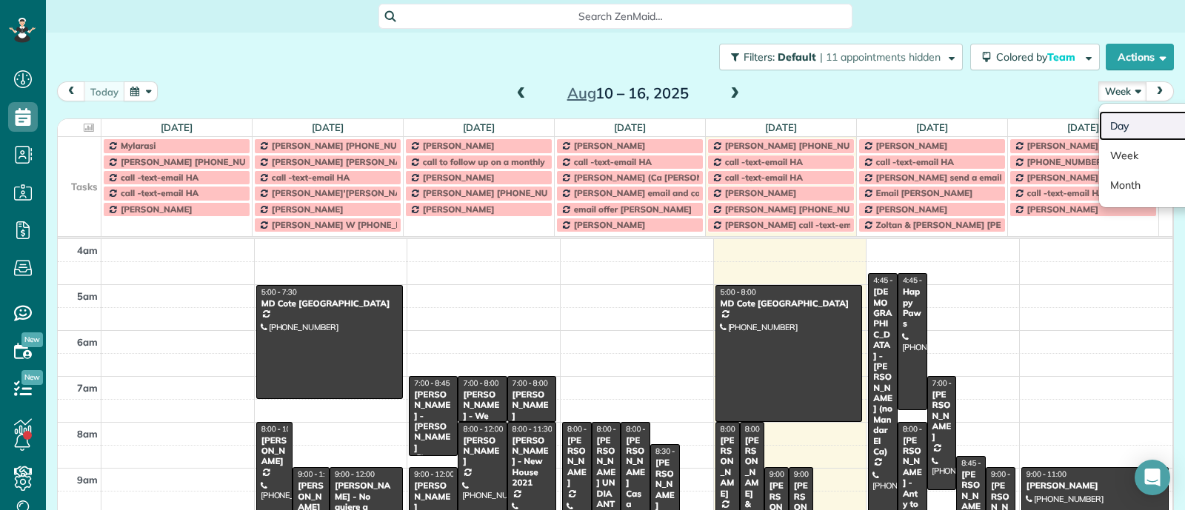
click at [1141, 124] on link "Day" at bounding box center [1157, 126] width 117 height 30
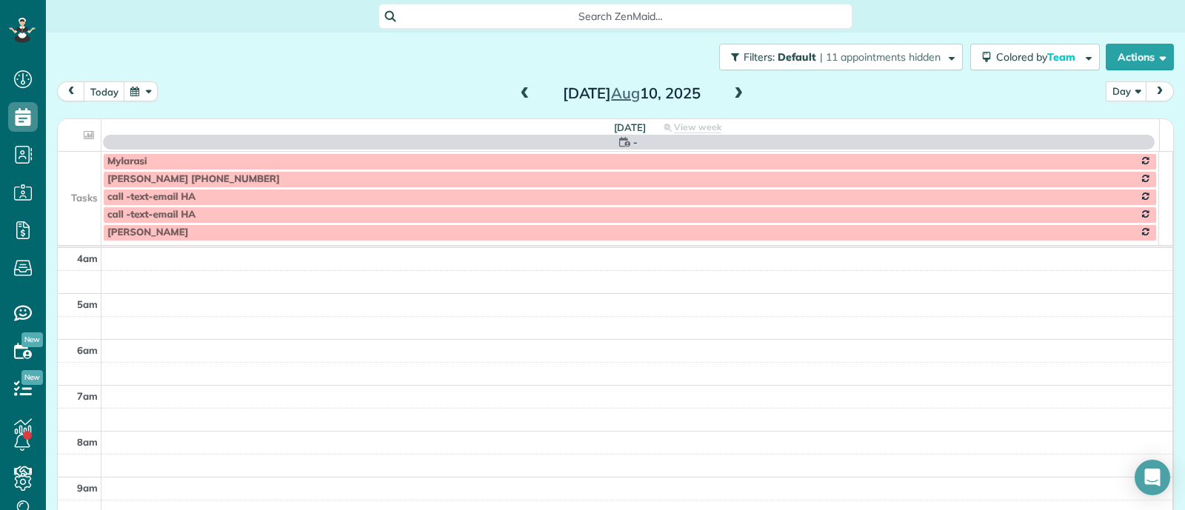
scroll to position [137, 0]
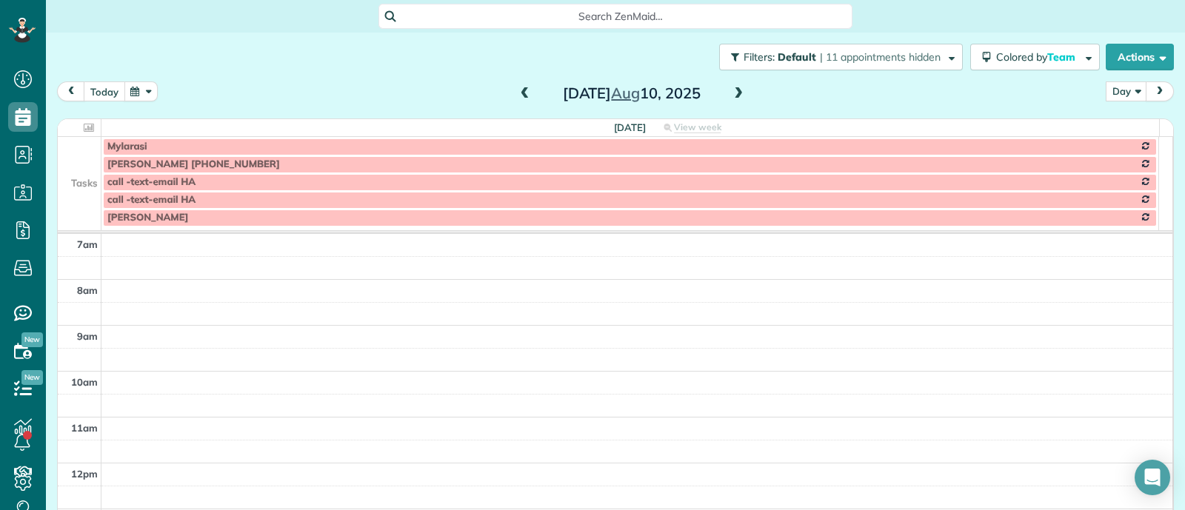
click at [106, 93] on button "today" at bounding box center [104, 91] width 41 height 20
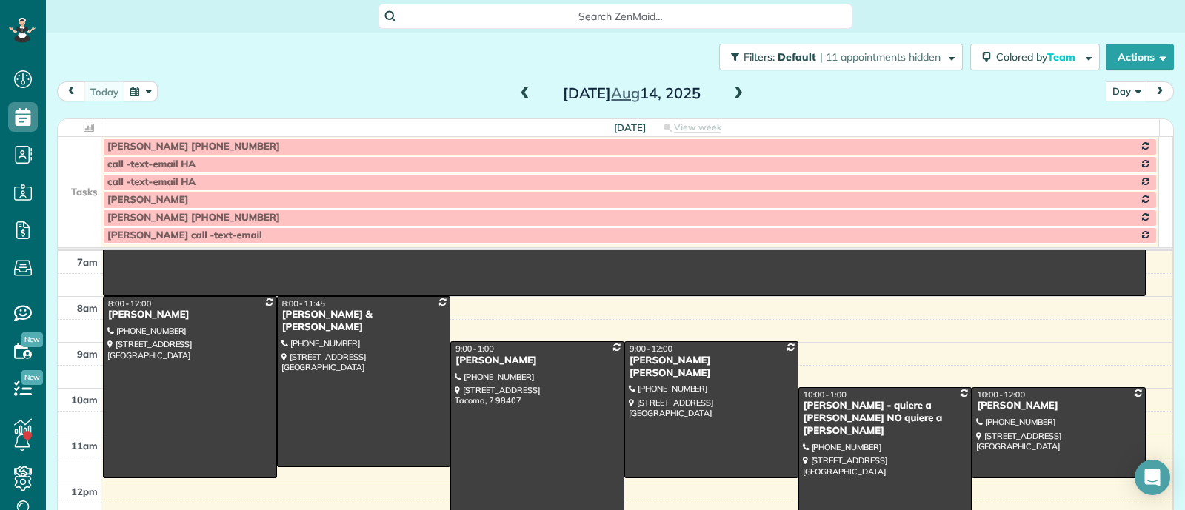
click at [736, 93] on span at bounding box center [738, 93] width 16 height 13
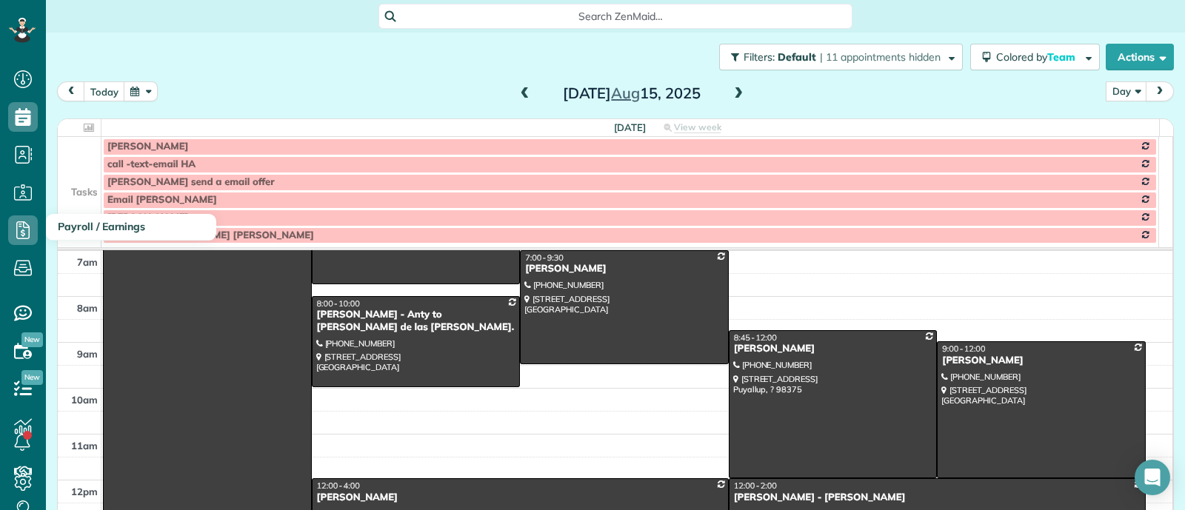
click at [84, 159] on td at bounding box center [80, 165] width 44 height 18
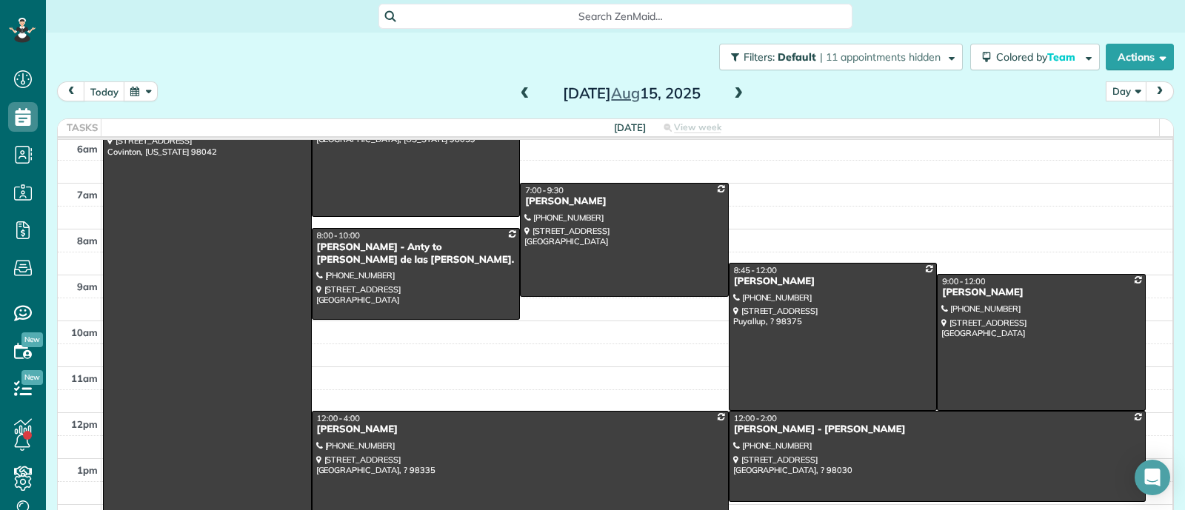
scroll to position [92, 0]
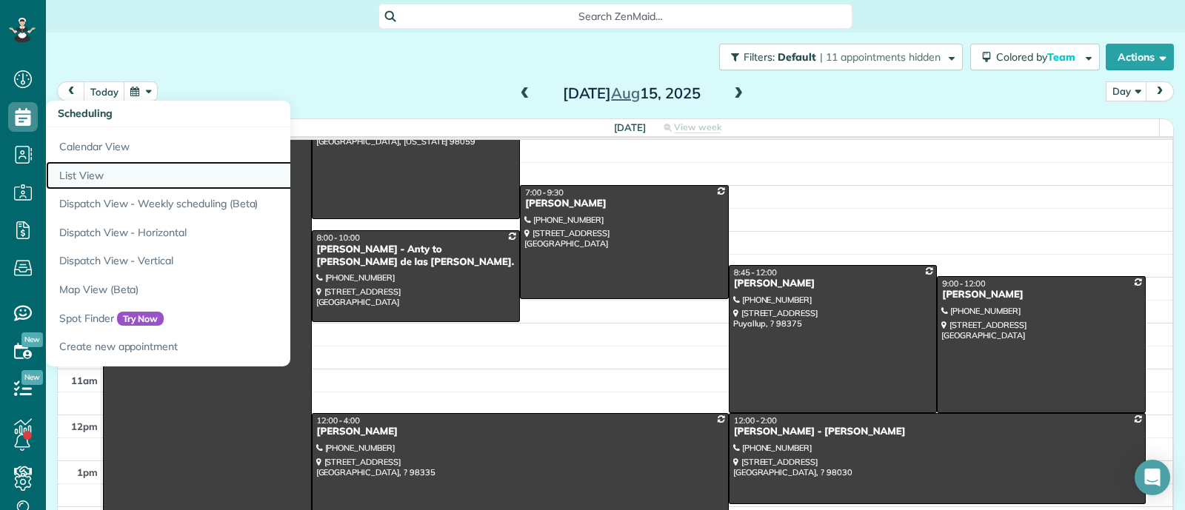
click at [101, 173] on link "List View" at bounding box center [231, 175] width 370 height 29
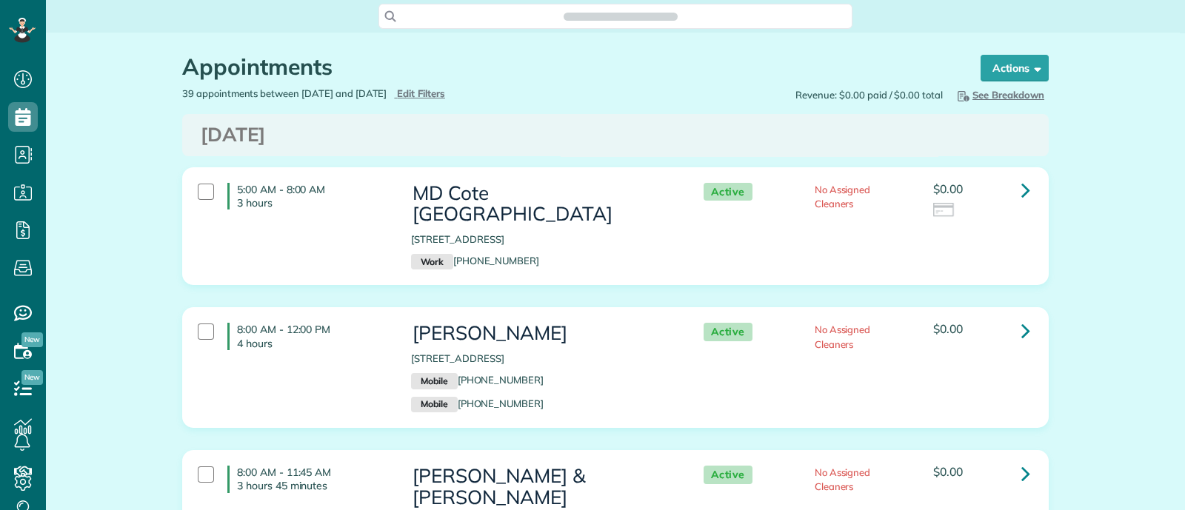
scroll to position [7, 7]
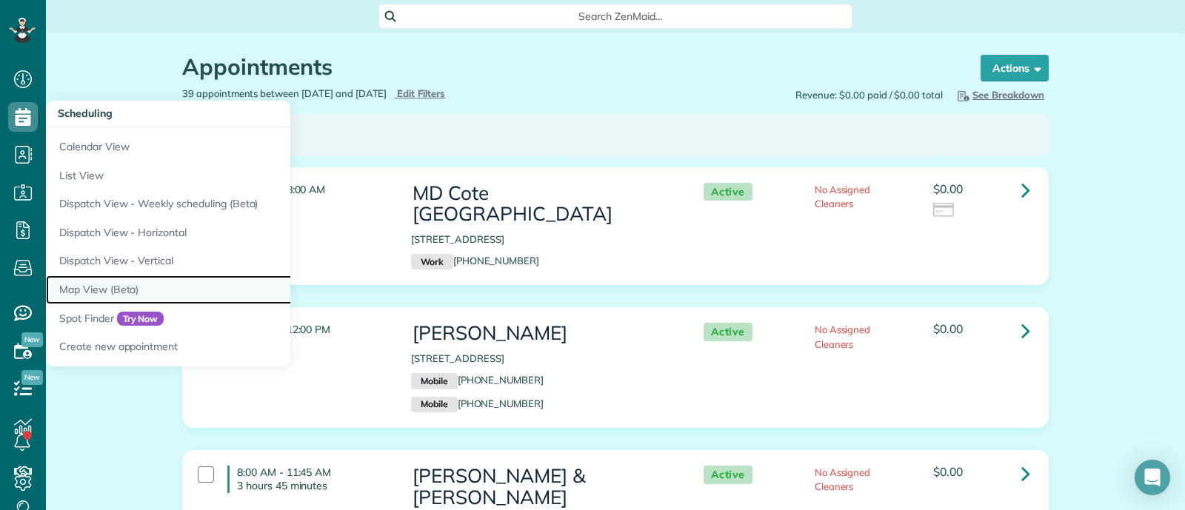
click at [118, 296] on link "Map View (Beta)" at bounding box center [231, 290] width 370 height 29
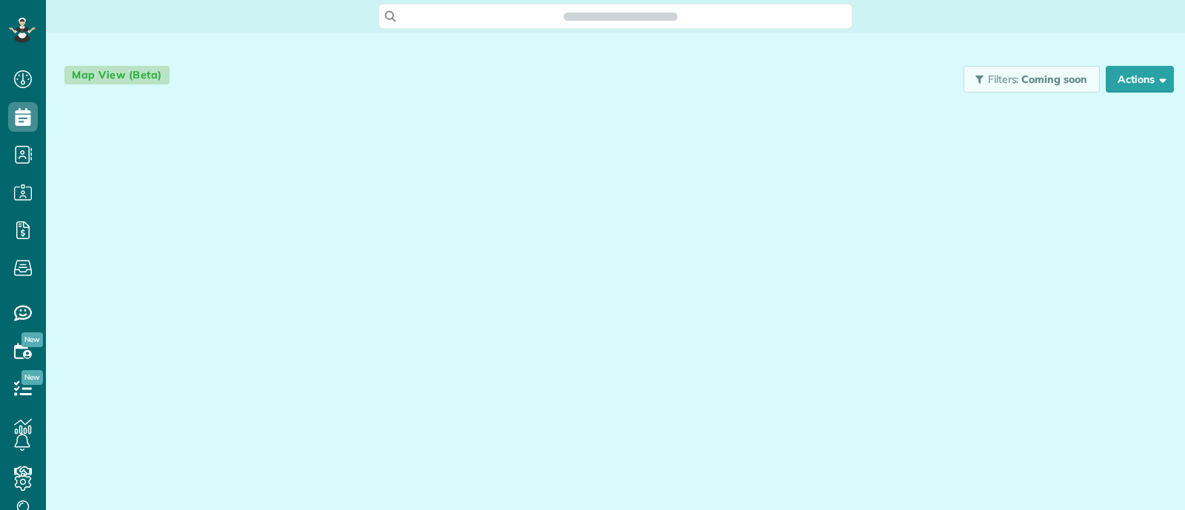
scroll to position [7, 7]
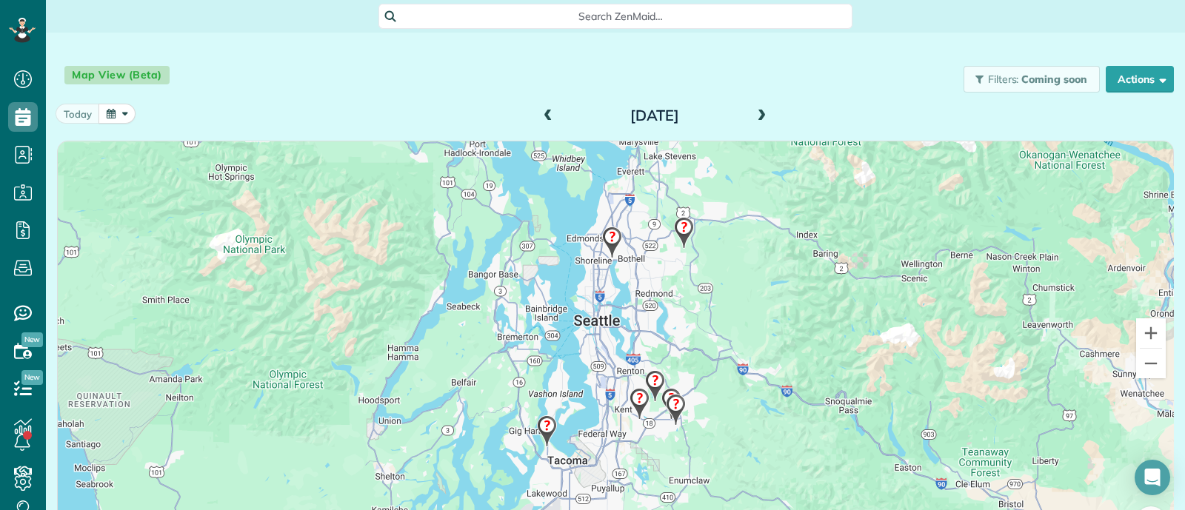
click at [756, 119] on span at bounding box center [761, 116] width 16 height 13
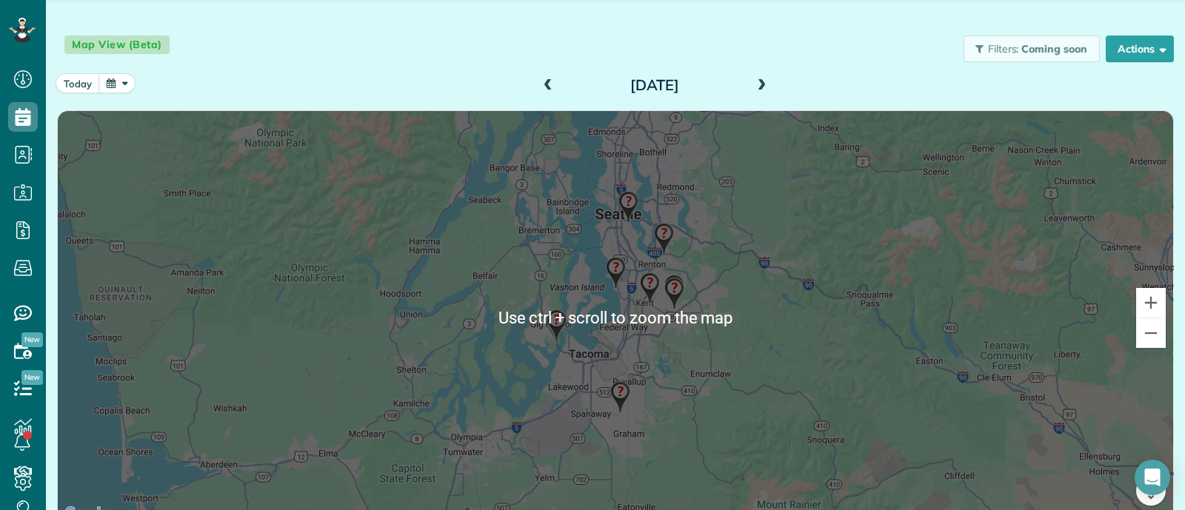
scroll to position [44, 0]
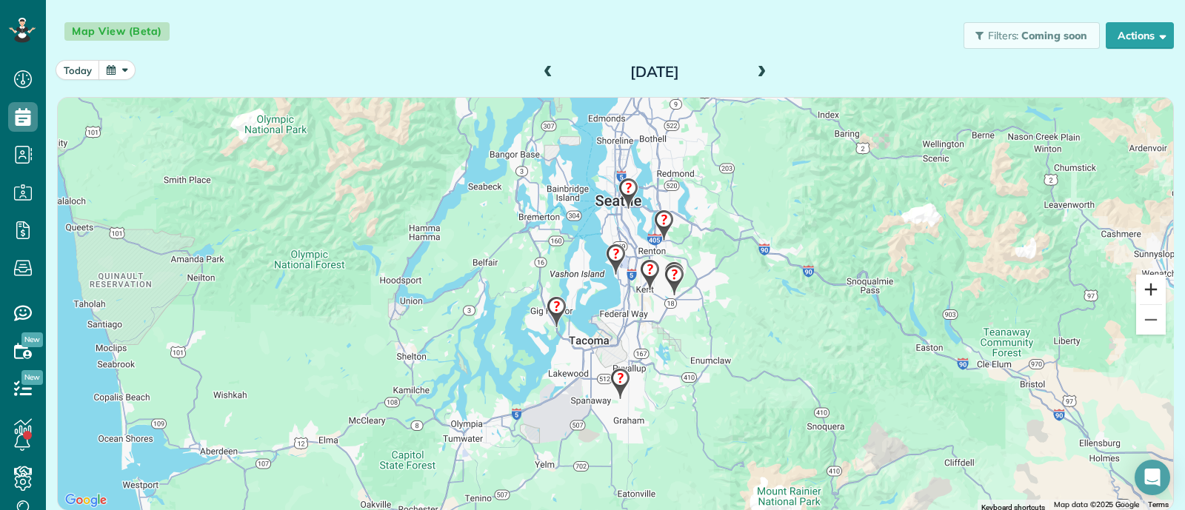
click at [1144, 284] on button "Zoom in" at bounding box center [1151, 290] width 30 height 30
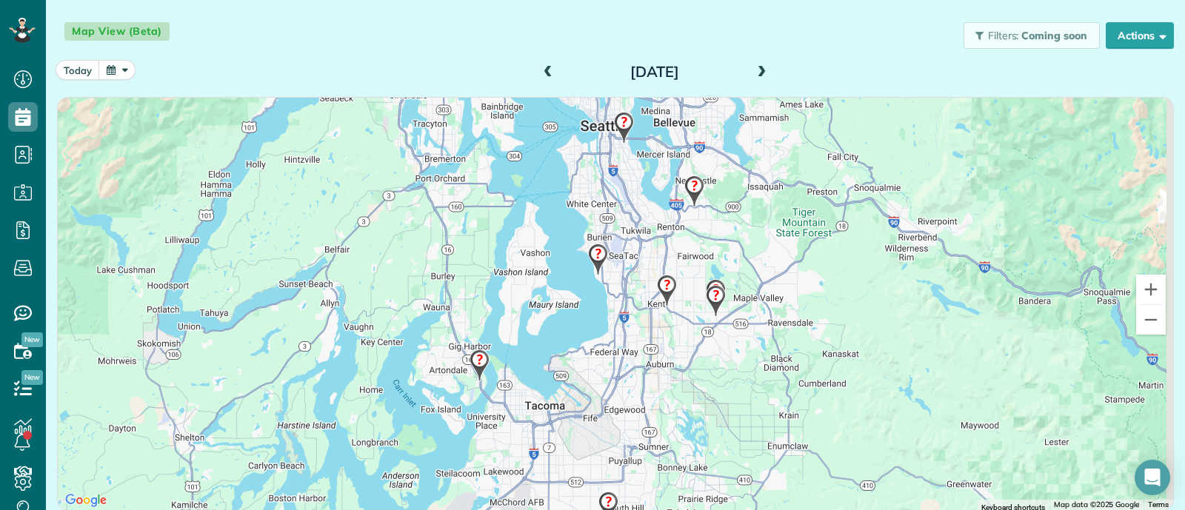
drag, startPoint x: 878, startPoint y: 312, endPoint x: 860, endPoint y: 344, distance: 36.5
click at [860, 344] on div at bounding box center [616, 304] width 1116 height 413
click at [620, 128] on img at bounding box center [624, 128] width 32 height 44
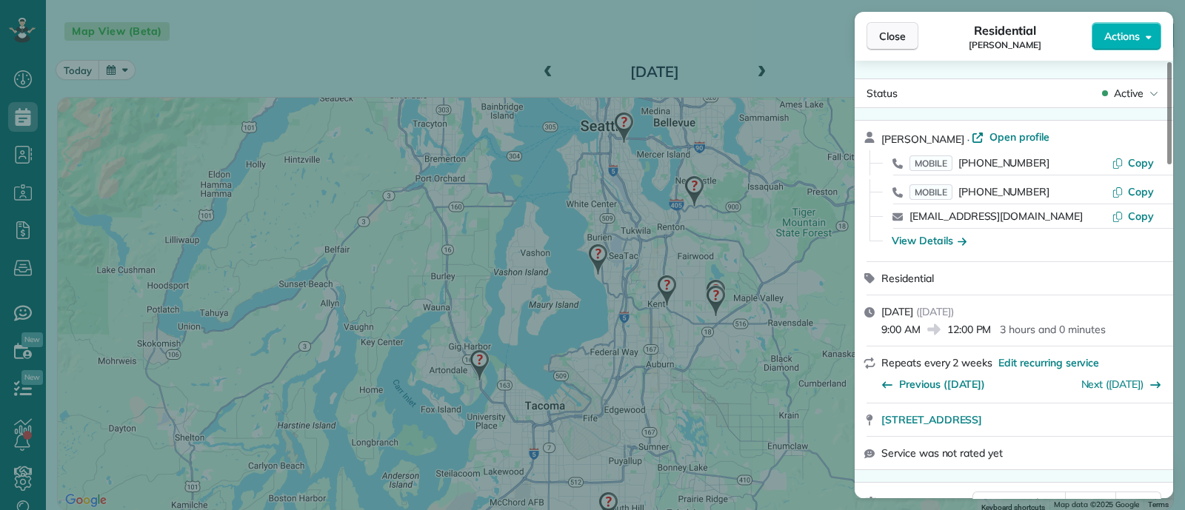
click at [900, 32] on span "Close" at bounding box center [892, 36] width 27 height 15
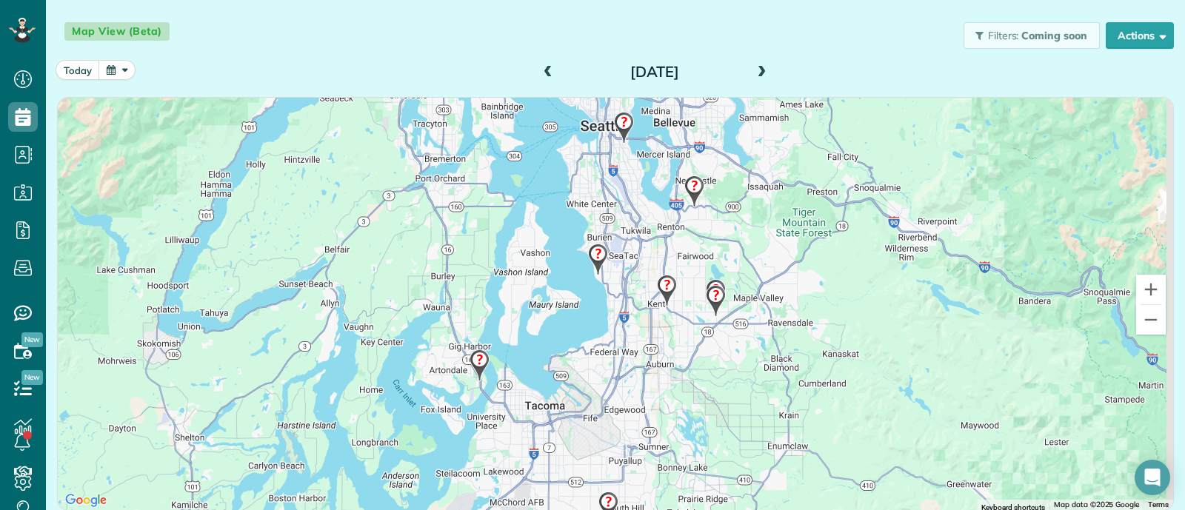
click at [588, 259] on img at bounding box center [598, 260] width 32 height 44
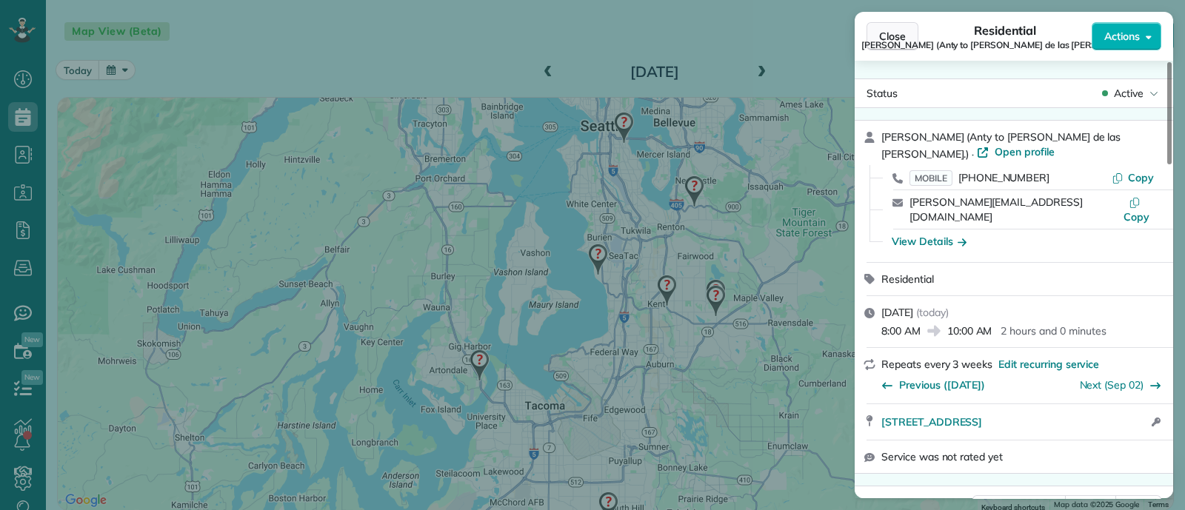
click at [888, 27] on button "Close" at bounding box center [893, 36] width 52 height 28
